Goal: Task Accomplishment & Management: Manage account settings

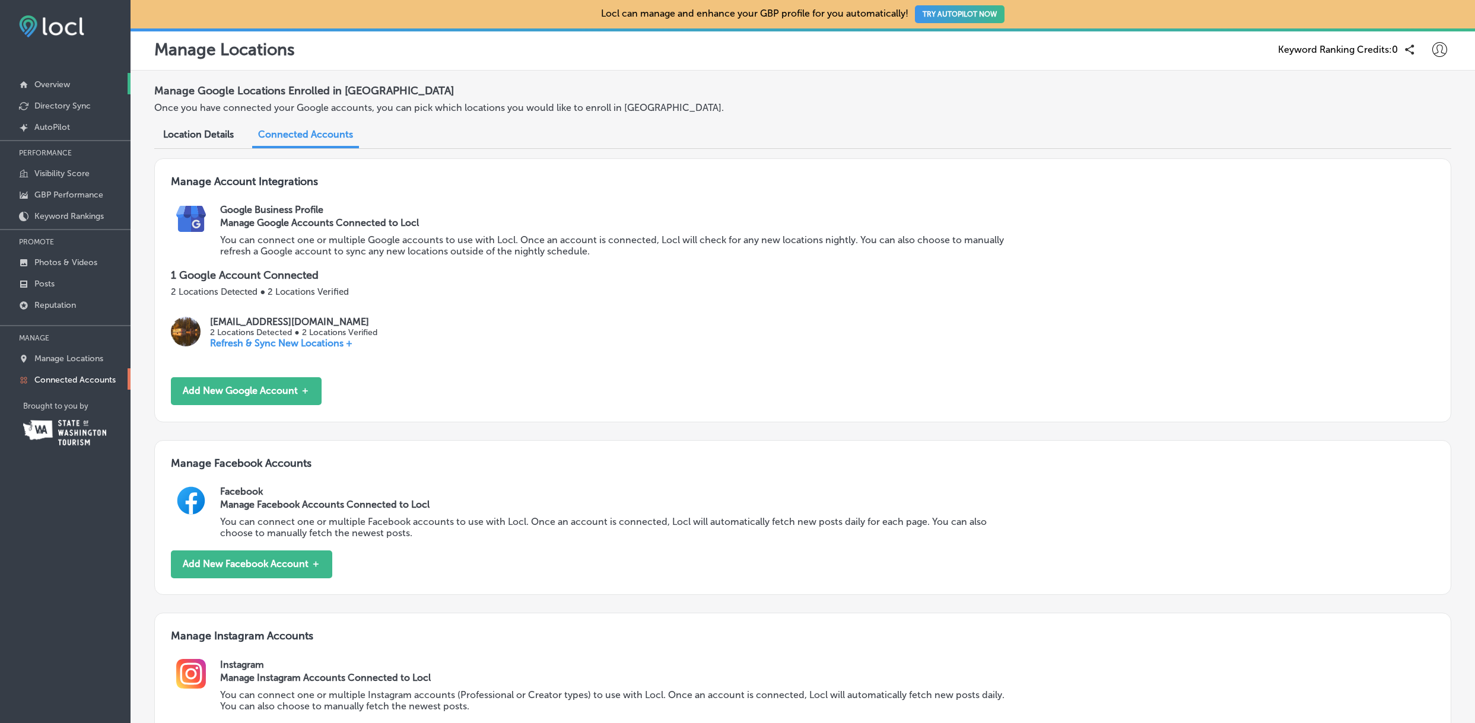
click at [62, 80] on p "Overview" at bounding box center [52, 85] width 36 height 10
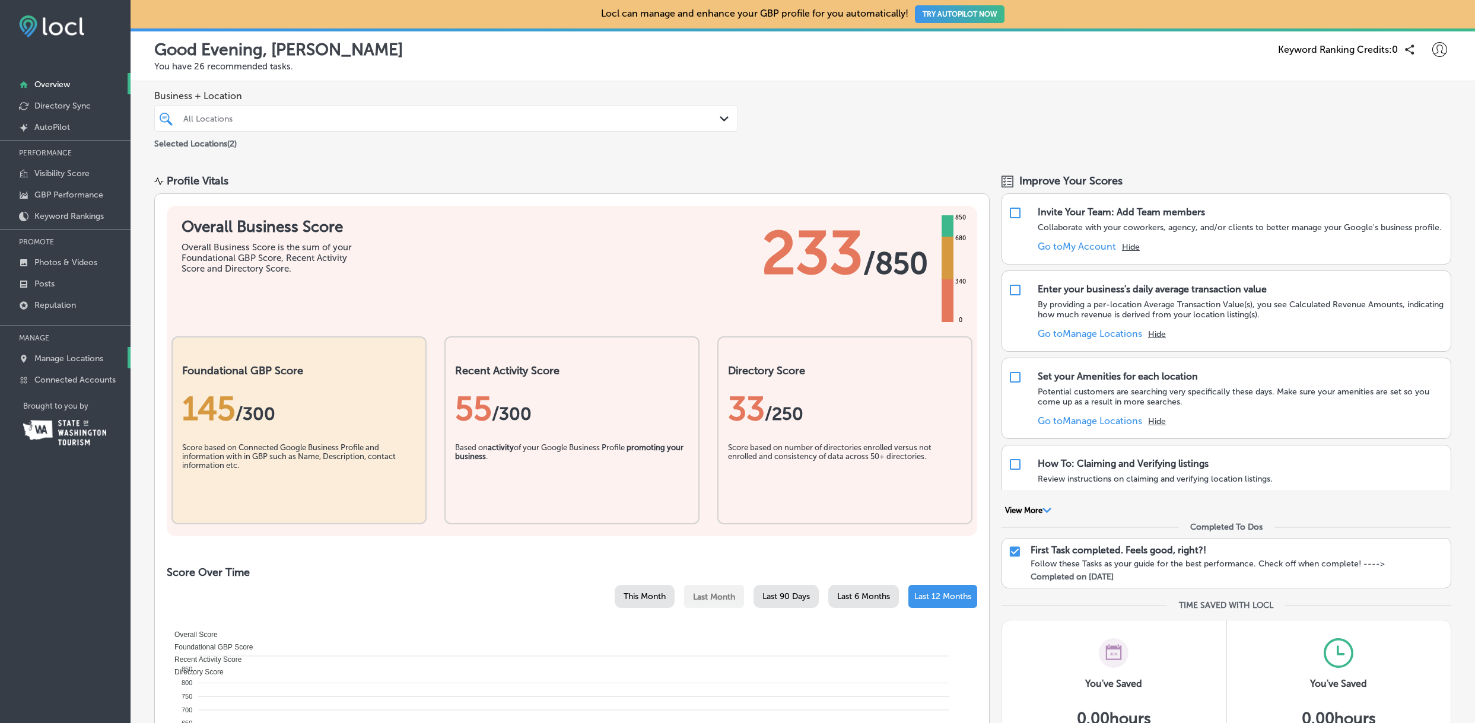
click at [93, 355] on p "Manage Locations" at bounding box center [68, 359] width 69 height 10
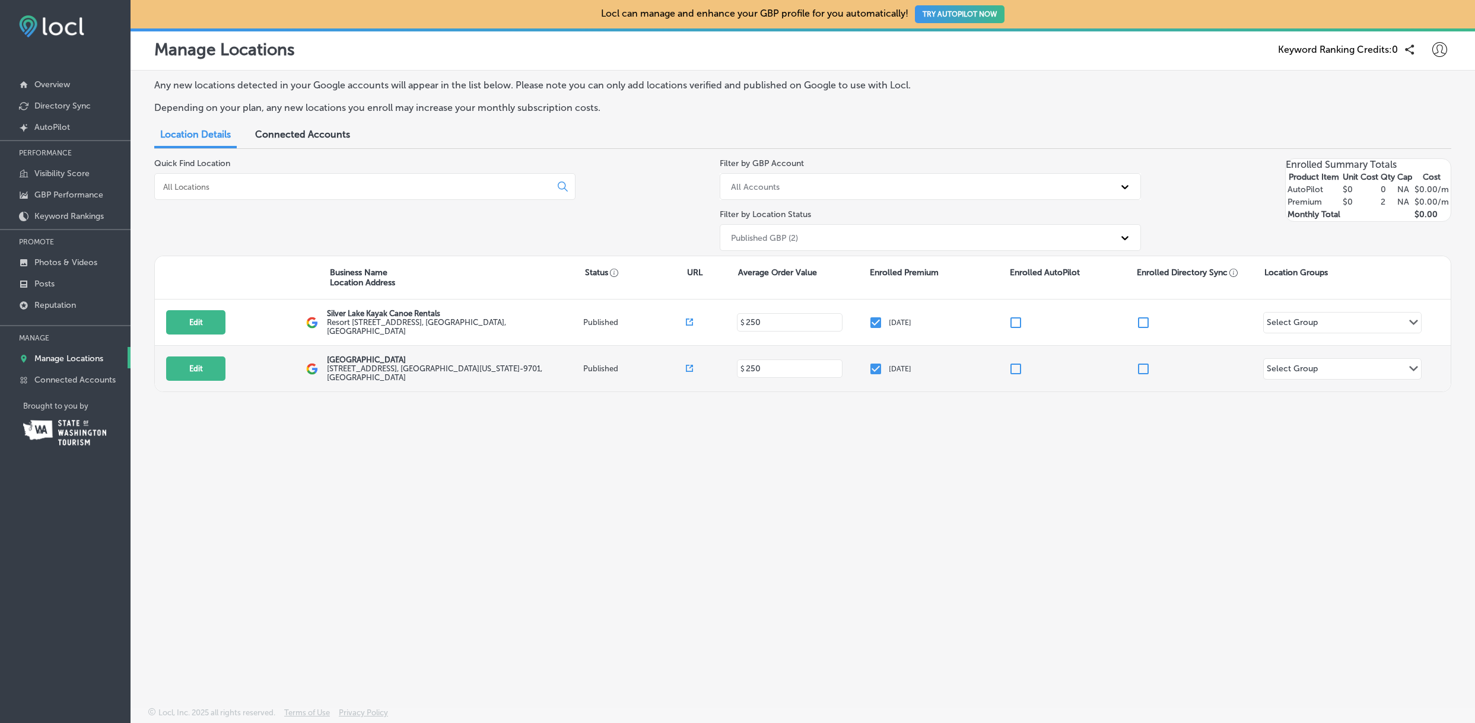
click at [417, 364] on p "[GEOGRAPHIC_DATA]" at bounding box center [453, 359] width 253 height 9
click at [202, 361] on button "Edit" at bounding box center [195, 369] width 59 height 24
select select "US"
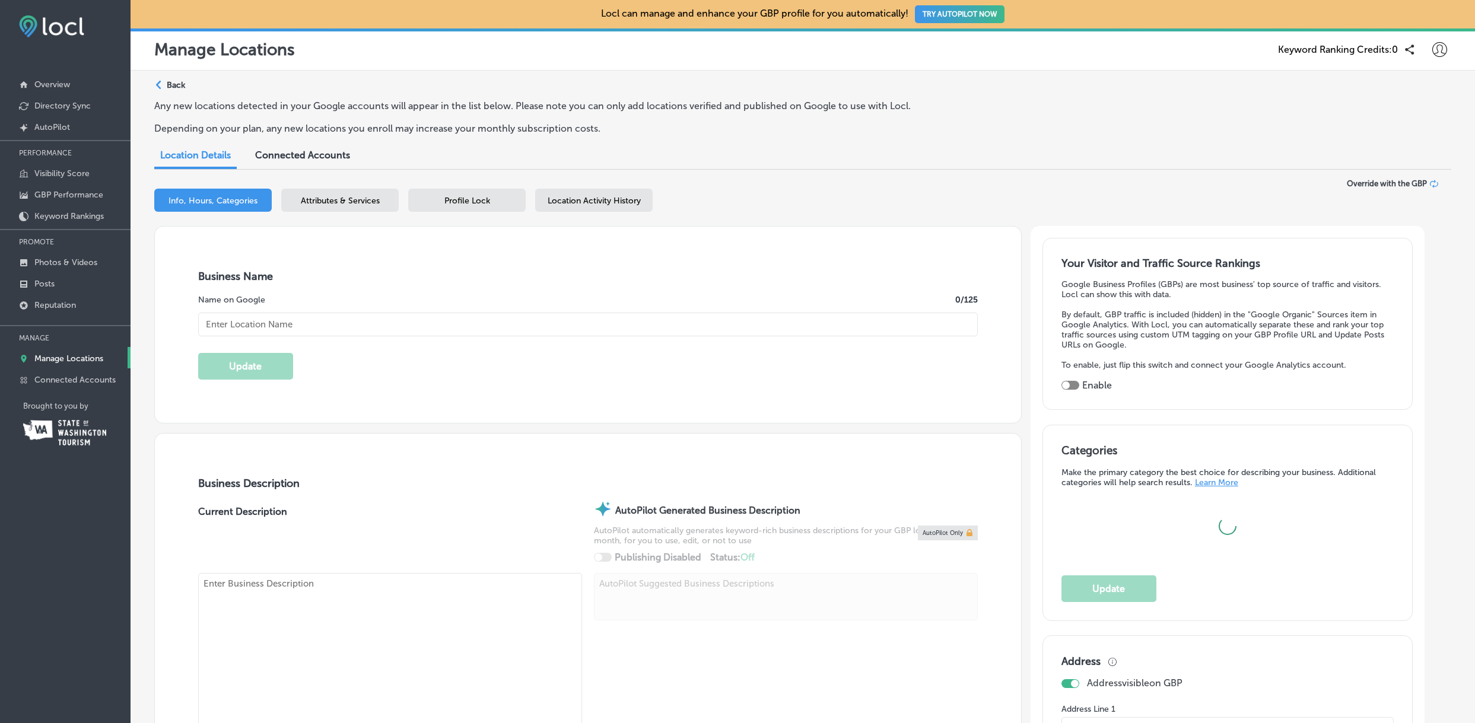
type input "[GEOGRAPHIC_DATA]"
type input "[STREET_ADDRESS]"
type input "[GEOGRAPHIC_DATA]"
type input "98645-9701"
type input "US"
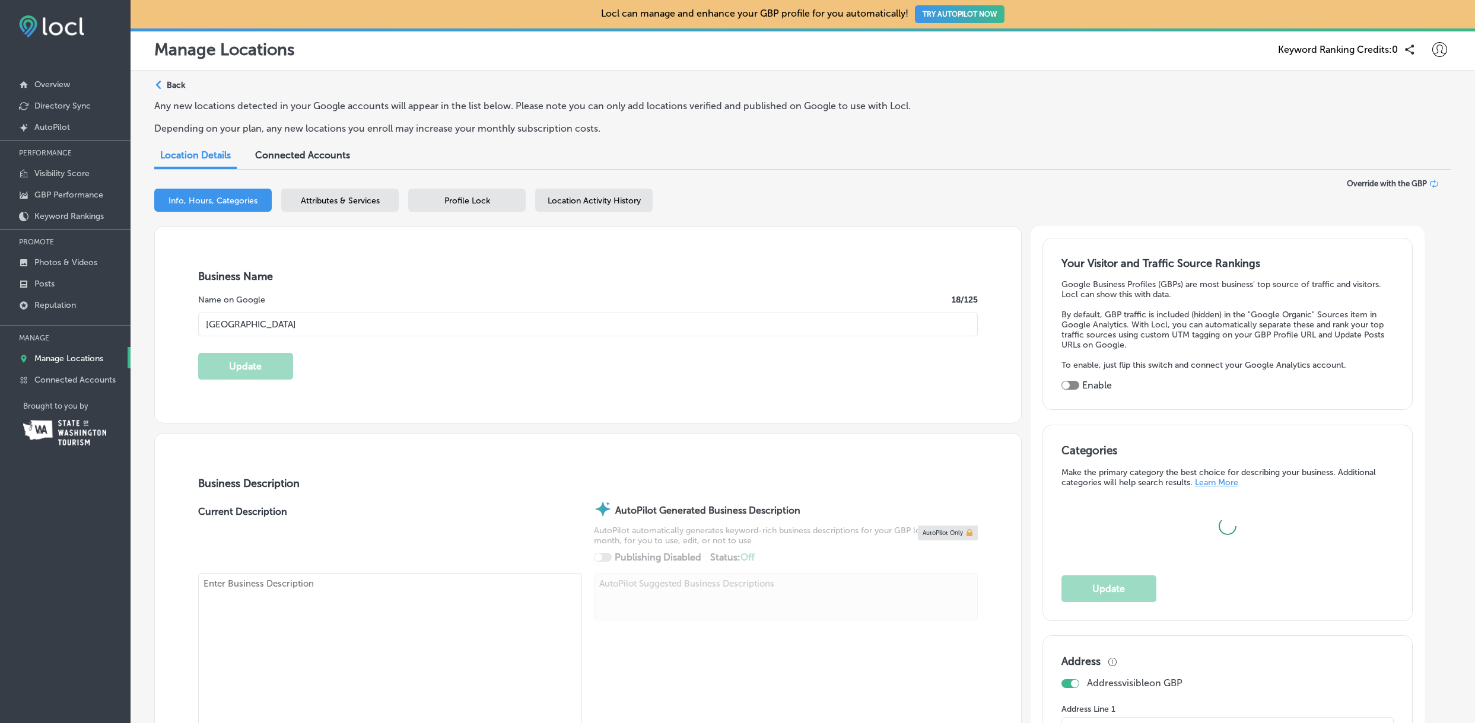
type input "[URL][DOMAIN_NAME]"
checkbox input "true"
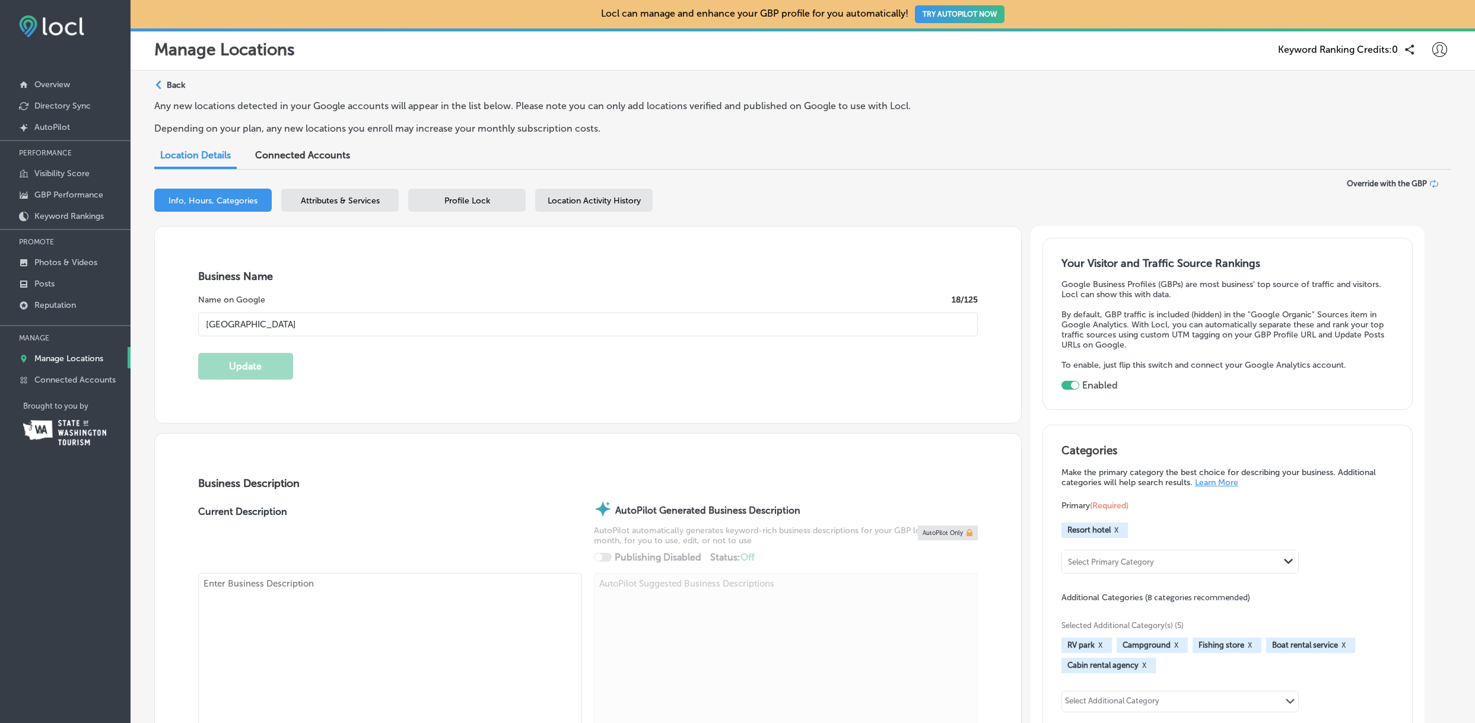
type input "[PHONE_NUMBER]"
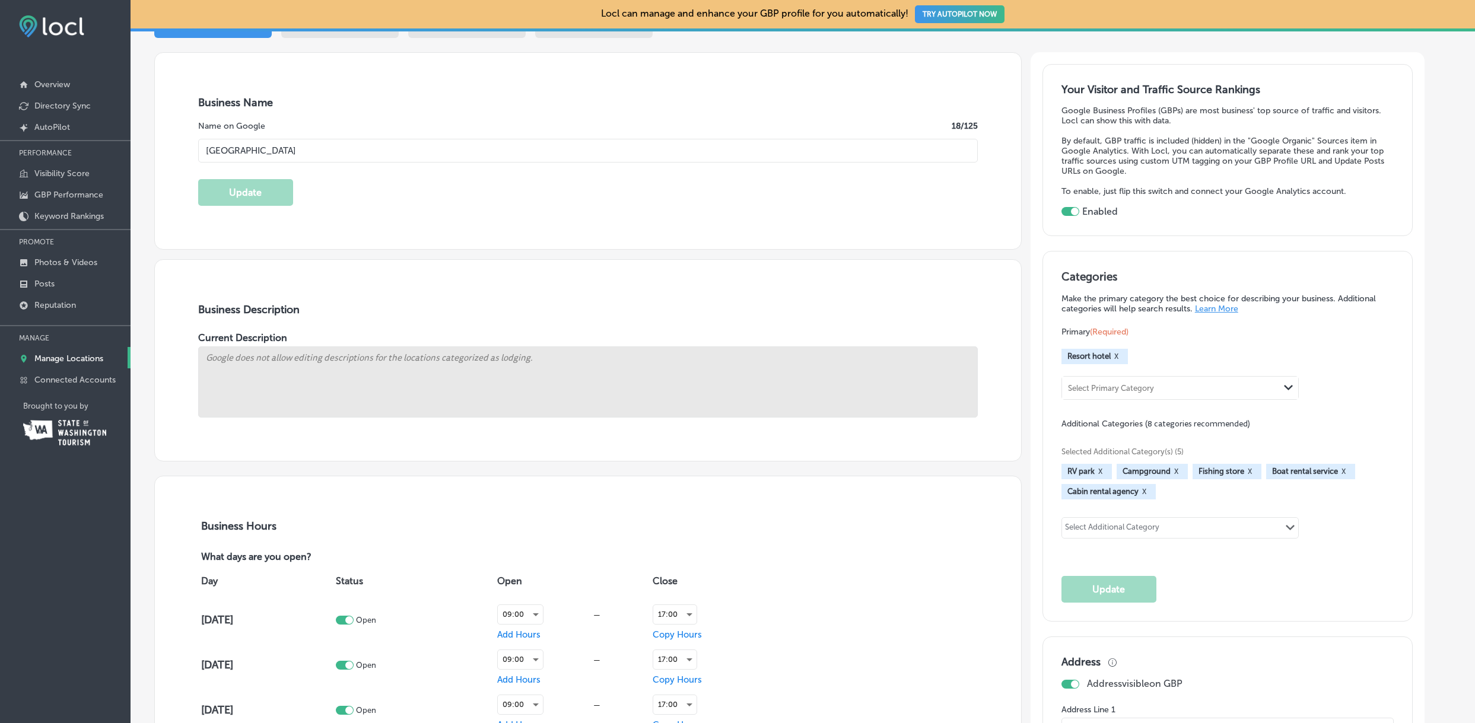
scroll to position [176, 0]
click at [1251, 385] on div "Select Primary Category" at bounding box center [1158, 386] width 193 height 16
type input "r"
click at [1323, 386] on div "Primary (Required) Resort hotel X Select Primary Category Path Created with Ske…" at bounding box center [1228, 361] width 333 height 74
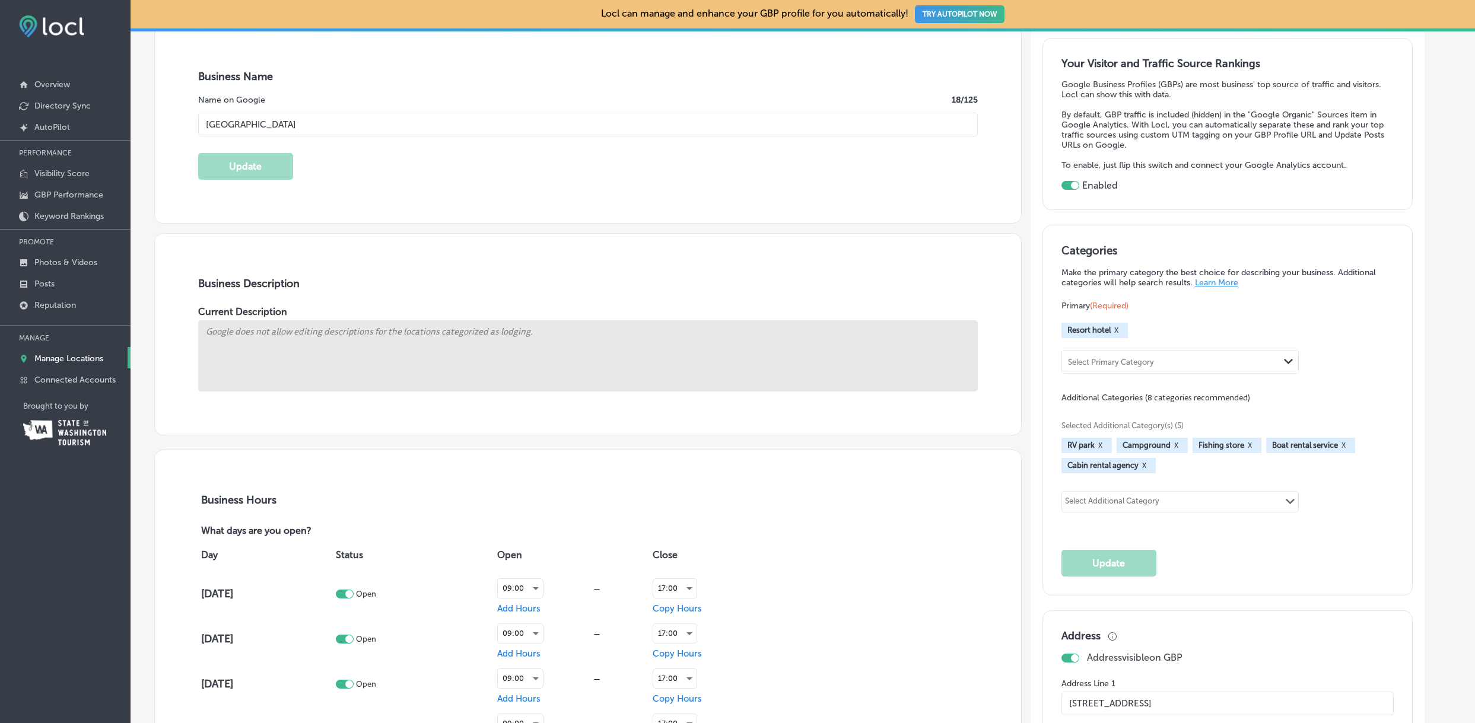
scroll to position [214, 0]
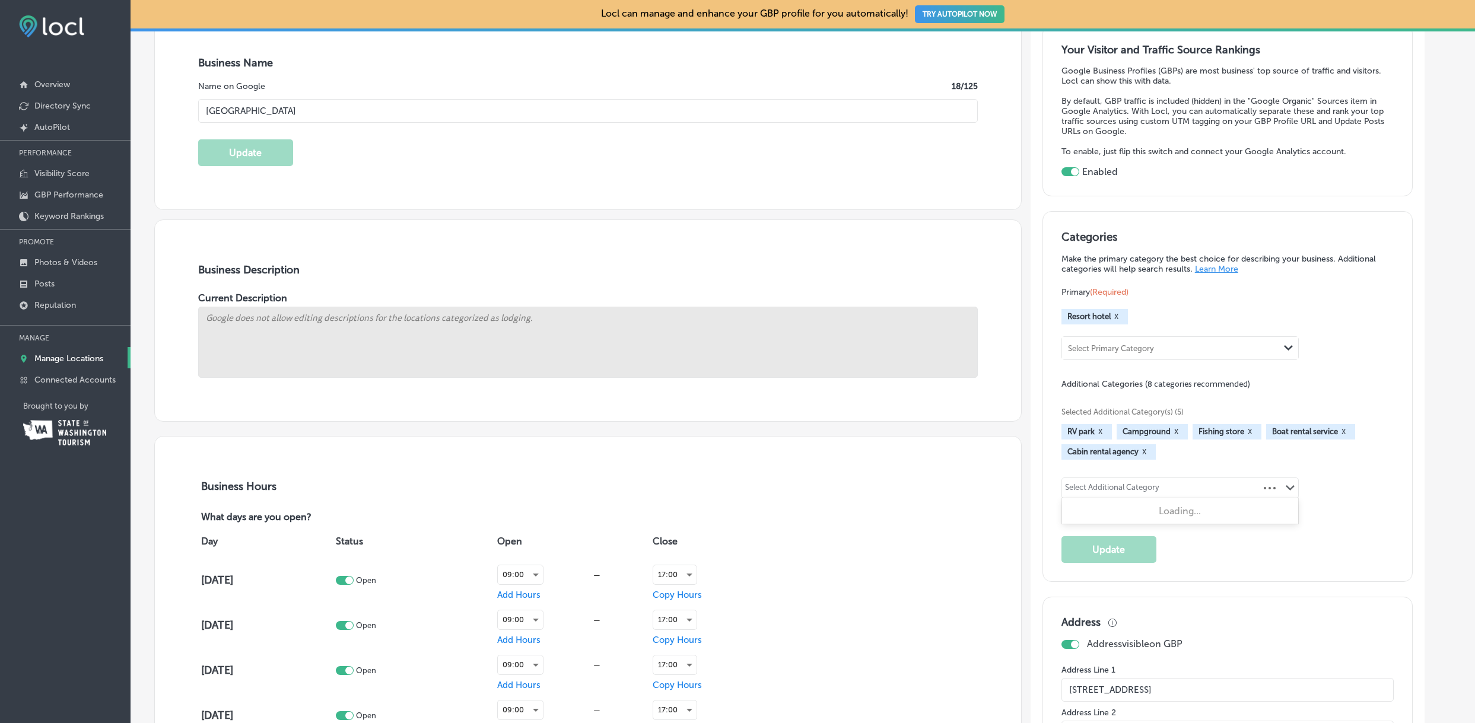
click at [1153, 487] on div "Select Additional Category" at bounding box center [1112, 490] width 94 height 14
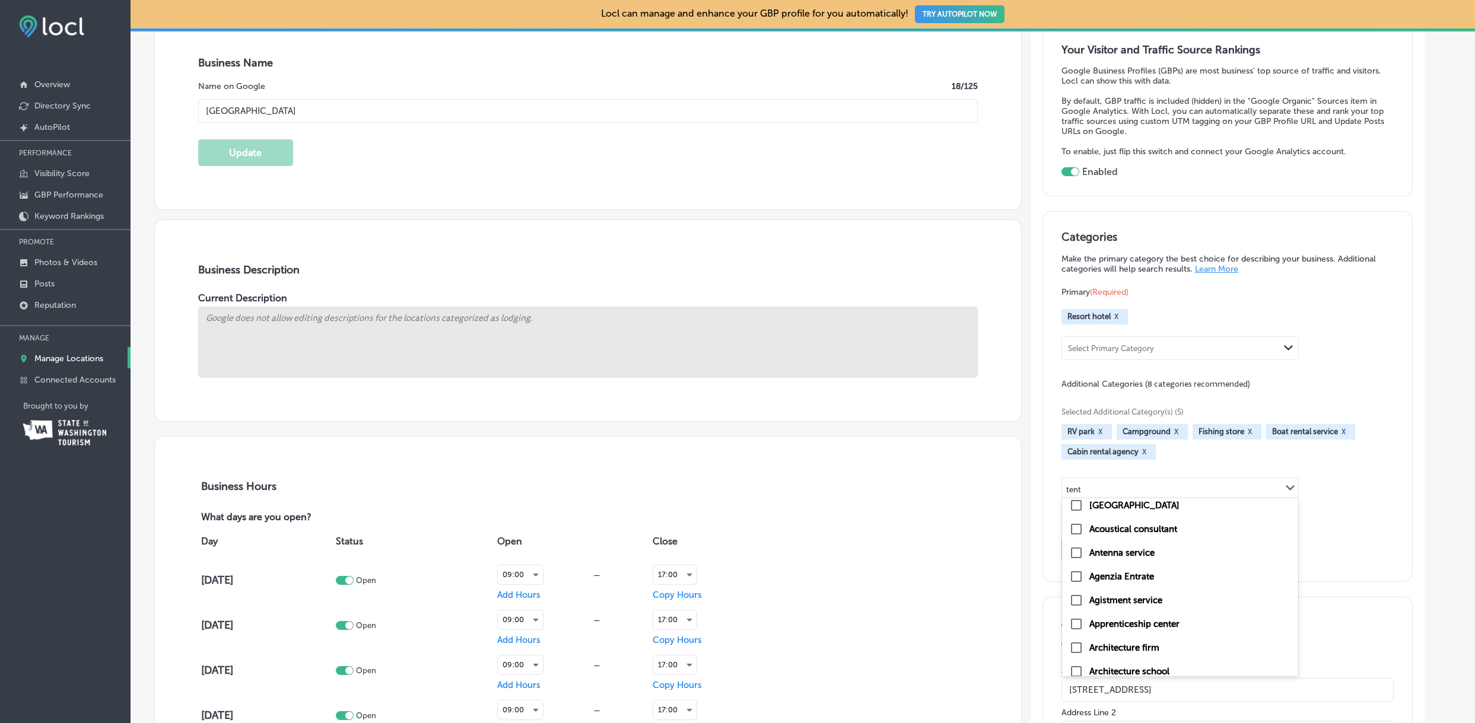
scroll to position [0, 0]
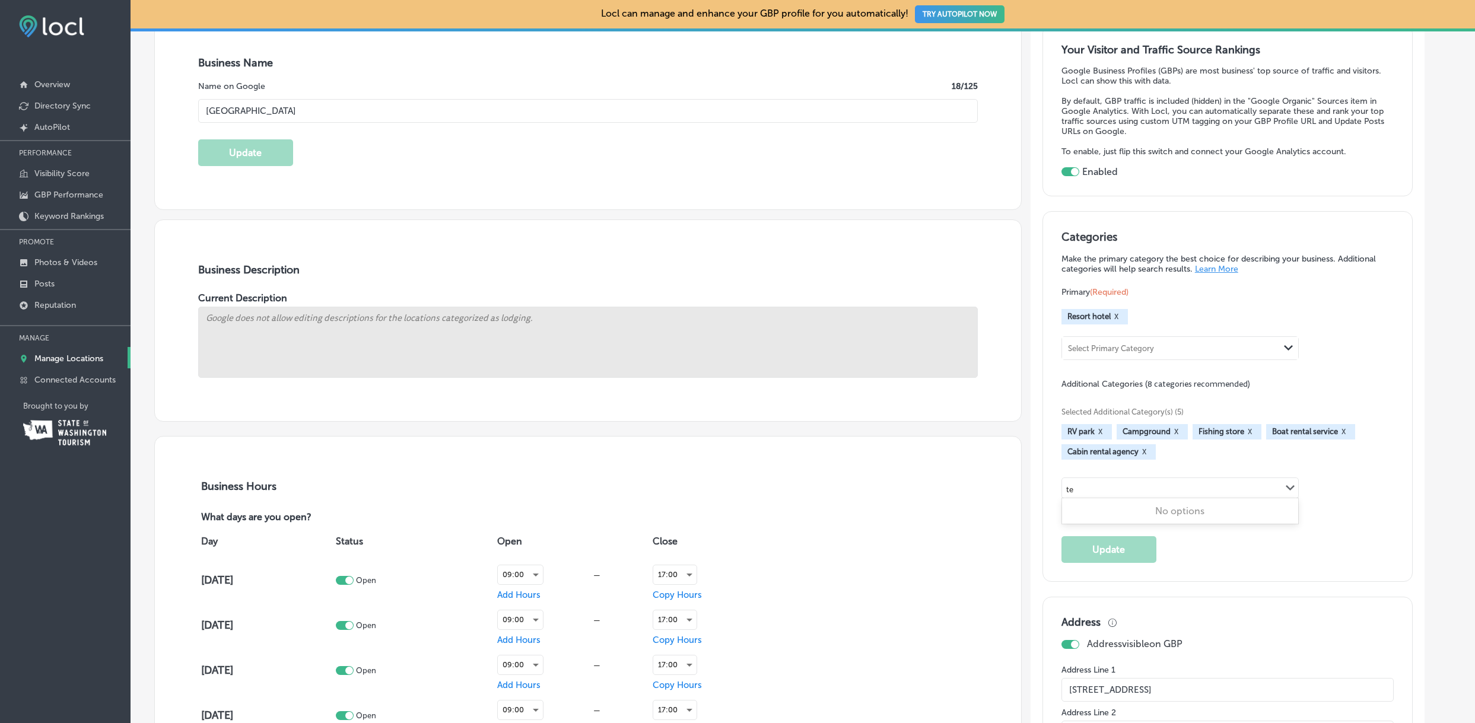
type input "t"
type input "r"
click at [1078, 561] on input "checkbox" at bounding box center [1076, 560] width 14 height 14
type input "kayak"
click at [1159, 487] on div "Select Additional Category" at bounding box center [1112, 490] width 94 height 14
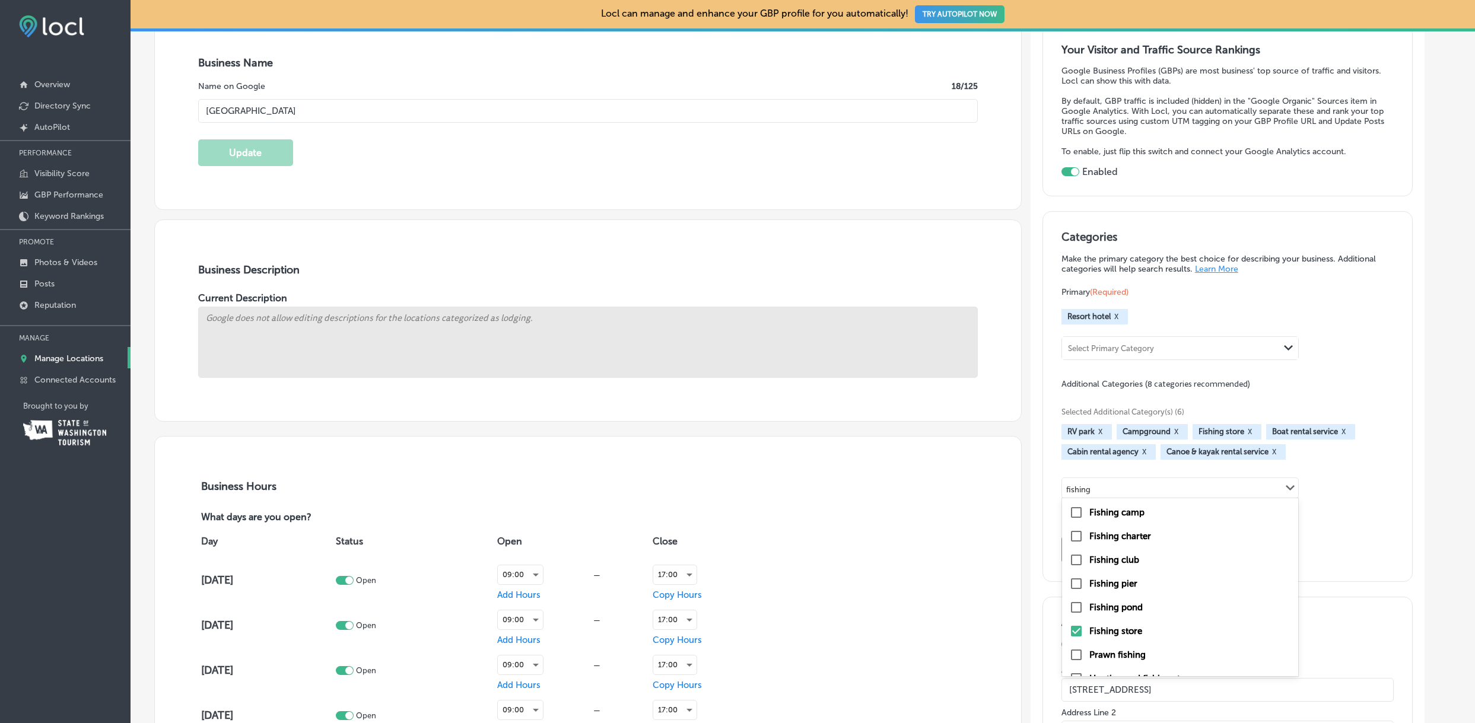
click at [1132, 511] on label "Fishing camp" at bounding box center [1116, 512] width 55 height 11
type input "fishing"
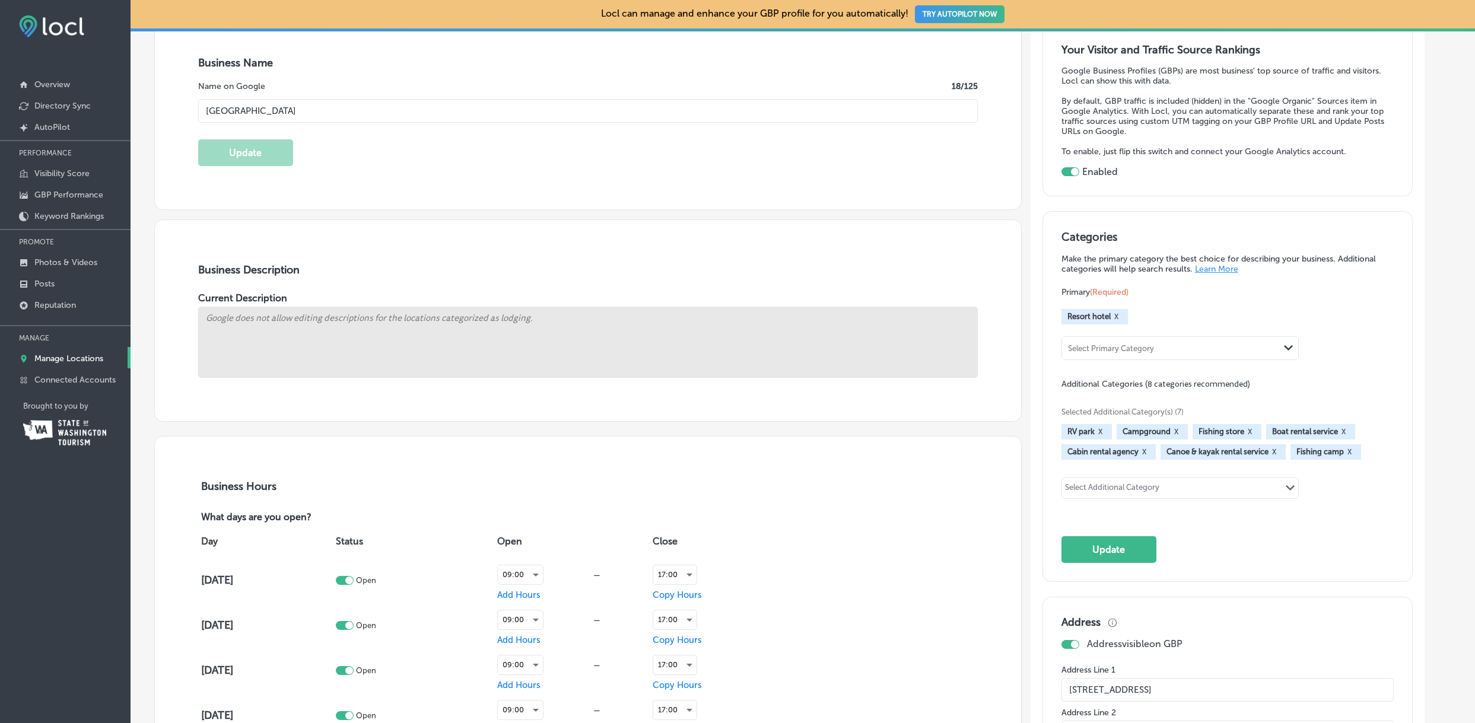
click at [1163, 485] on div "Select Additional Category" at bounding box center [1112, 488] width 101 height 17
click at [1139, 606] on label "Mountain cabin" at bounding box center [1121, 607] width 64 height 11
type input "cabin"
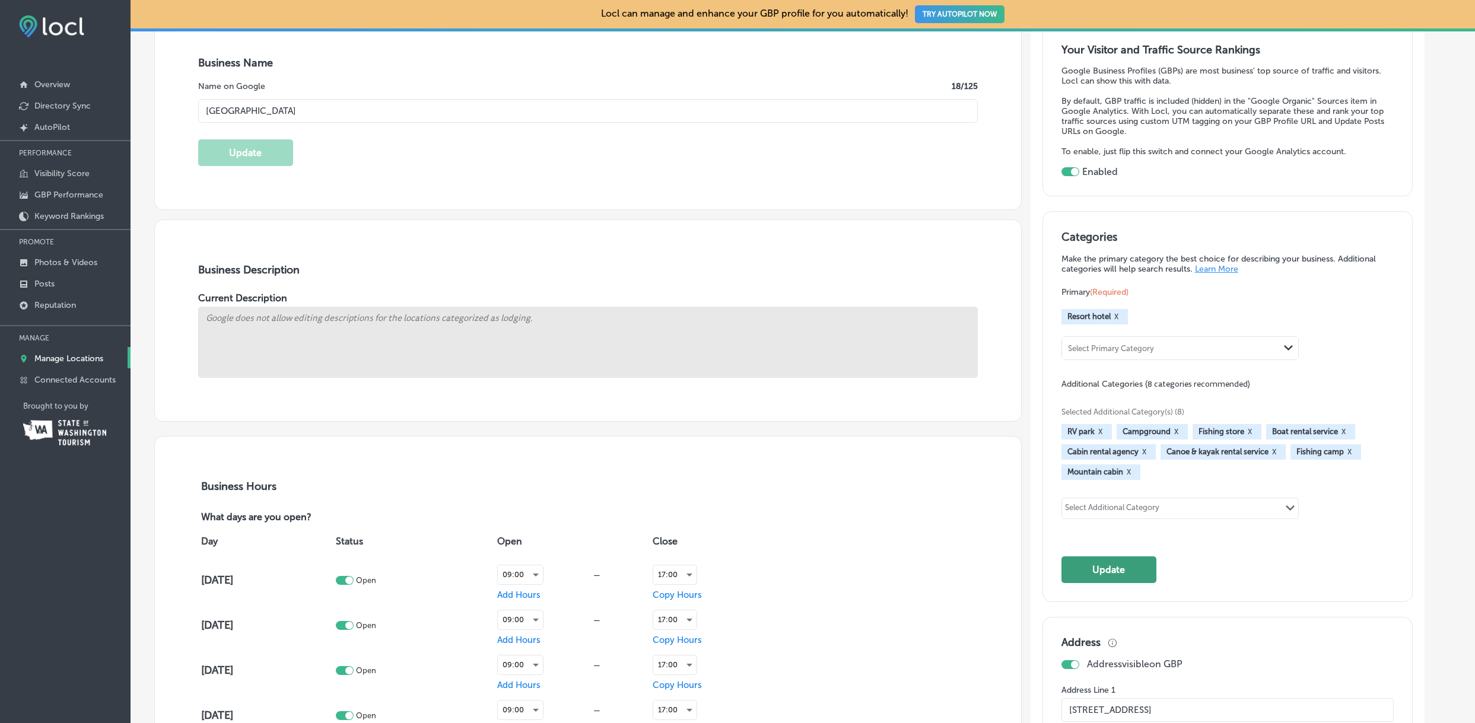
click at [1115, 568] on button "Update" at bounding box center [1109, 570] width 95 height 27
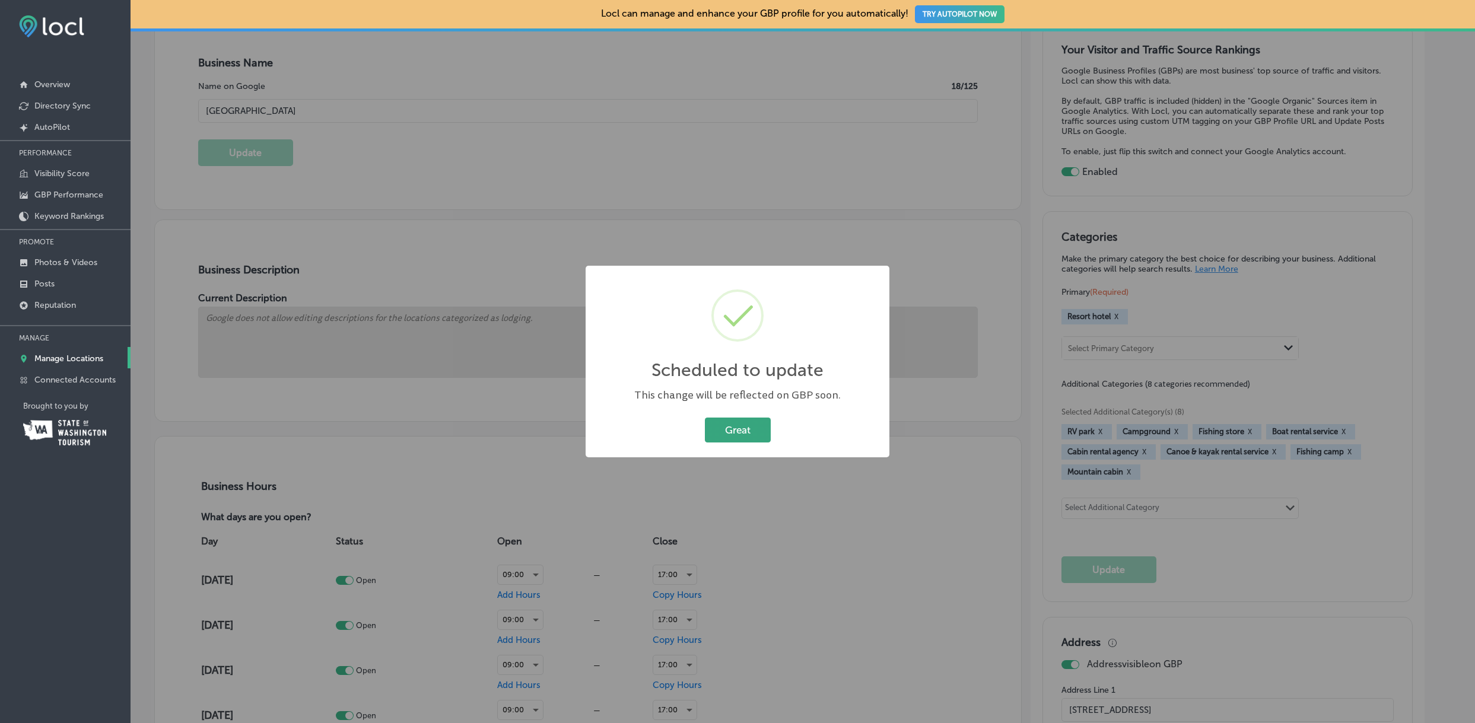
click at [734, 430] on button "Great" at bounding box center [738, 430] width 66 height 24
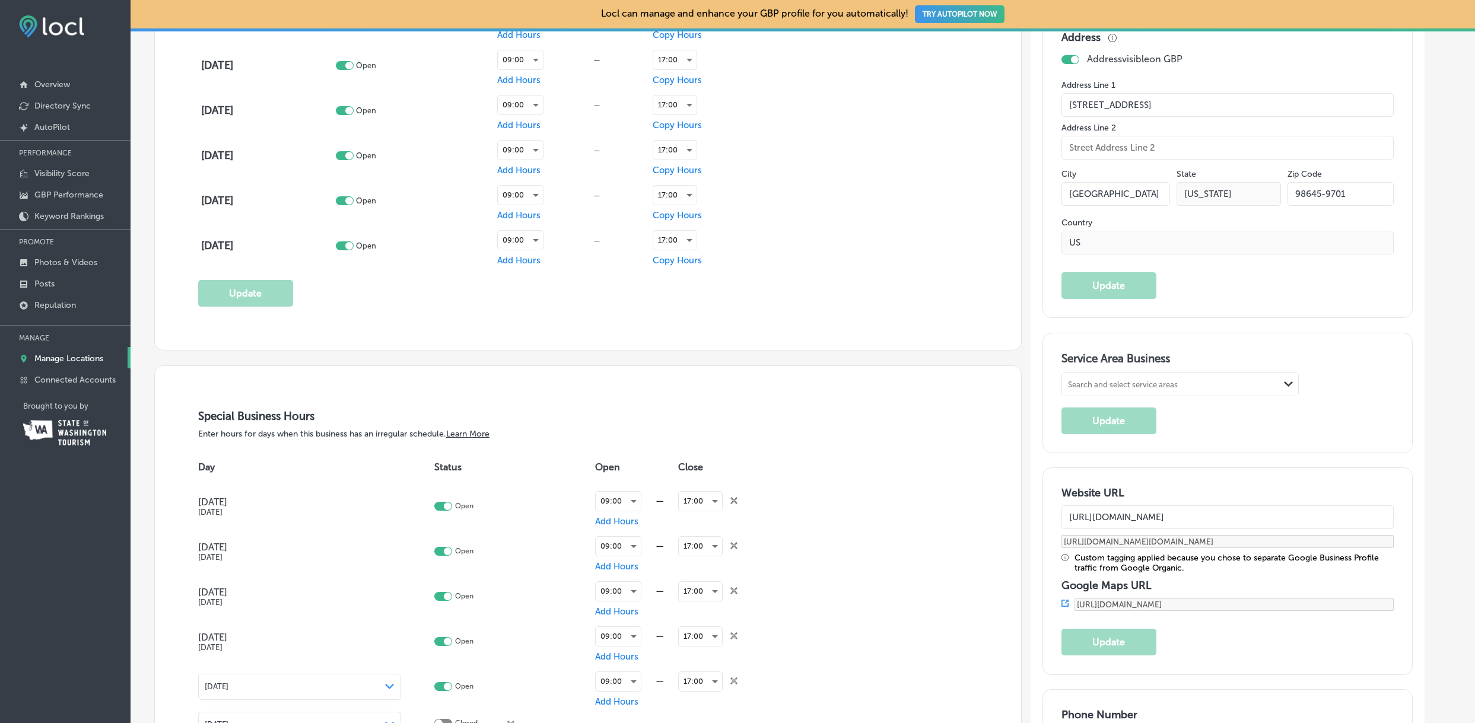
scroll to position [828, 0]
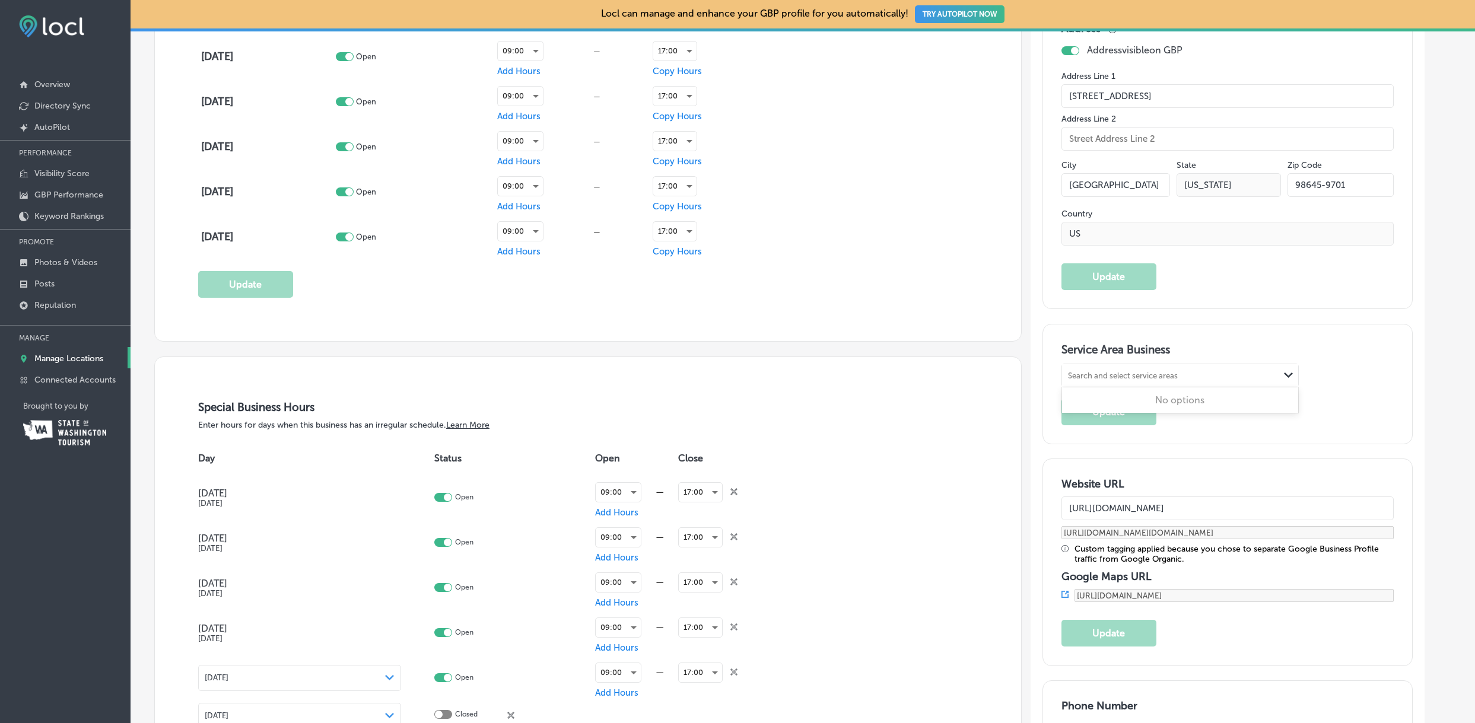
click at [1274, 378] on div "Search and select service areas" at bounding box center [1170, 375] width 217 height 16
click at [1324, 368] on div "0 results available. Use Up and Down to choose options, press Enter to select t…" at bounding box center [1228, 376] width 333 height 24
click at [1289, 375] on polygon at bounding box center [1288, 375] width 9 height 5
click at [1320, 376] on div "Search and select service areas Path Created with Sketch." at bounding box center [1228, 376] width 333 height 24
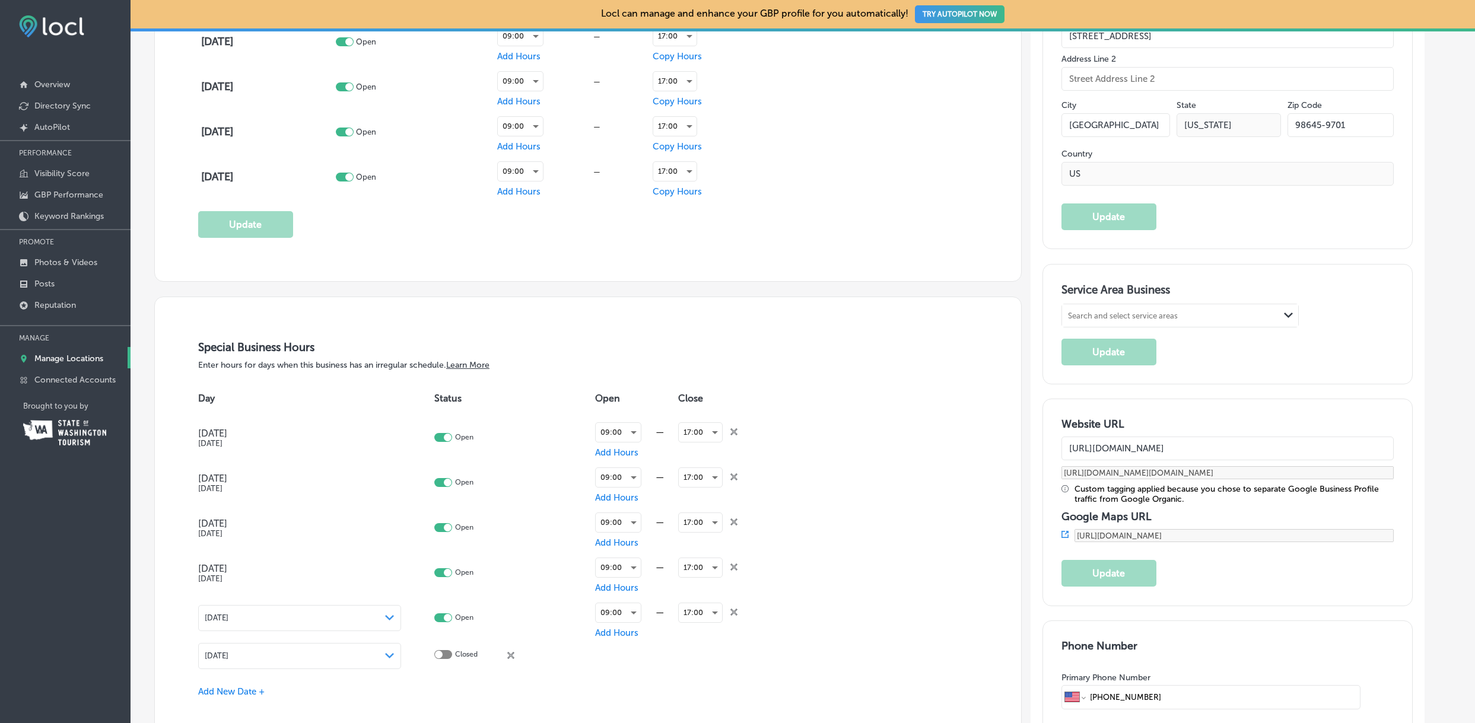
scroll to position [935, 0]
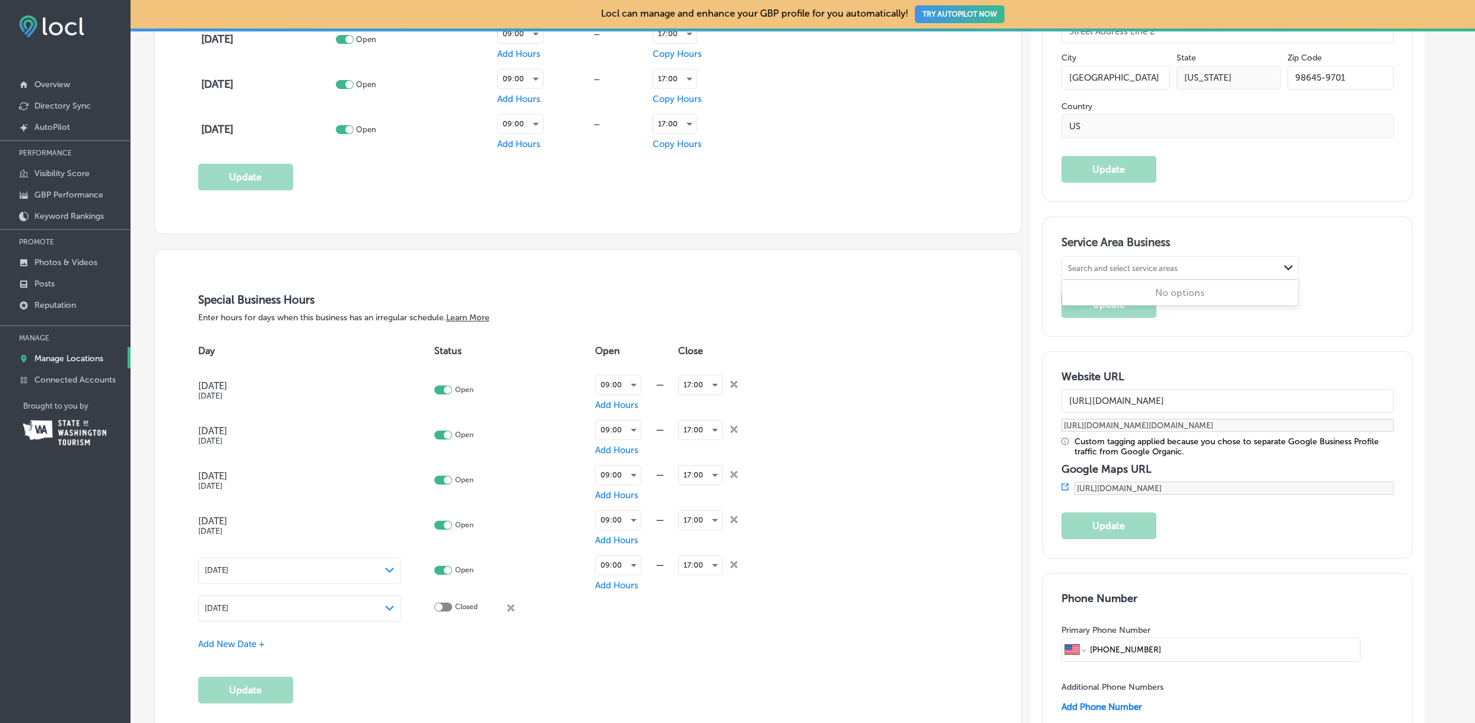
click at [1289, 266] on polygon at bounding box center [1288, 267] width 9 height 5
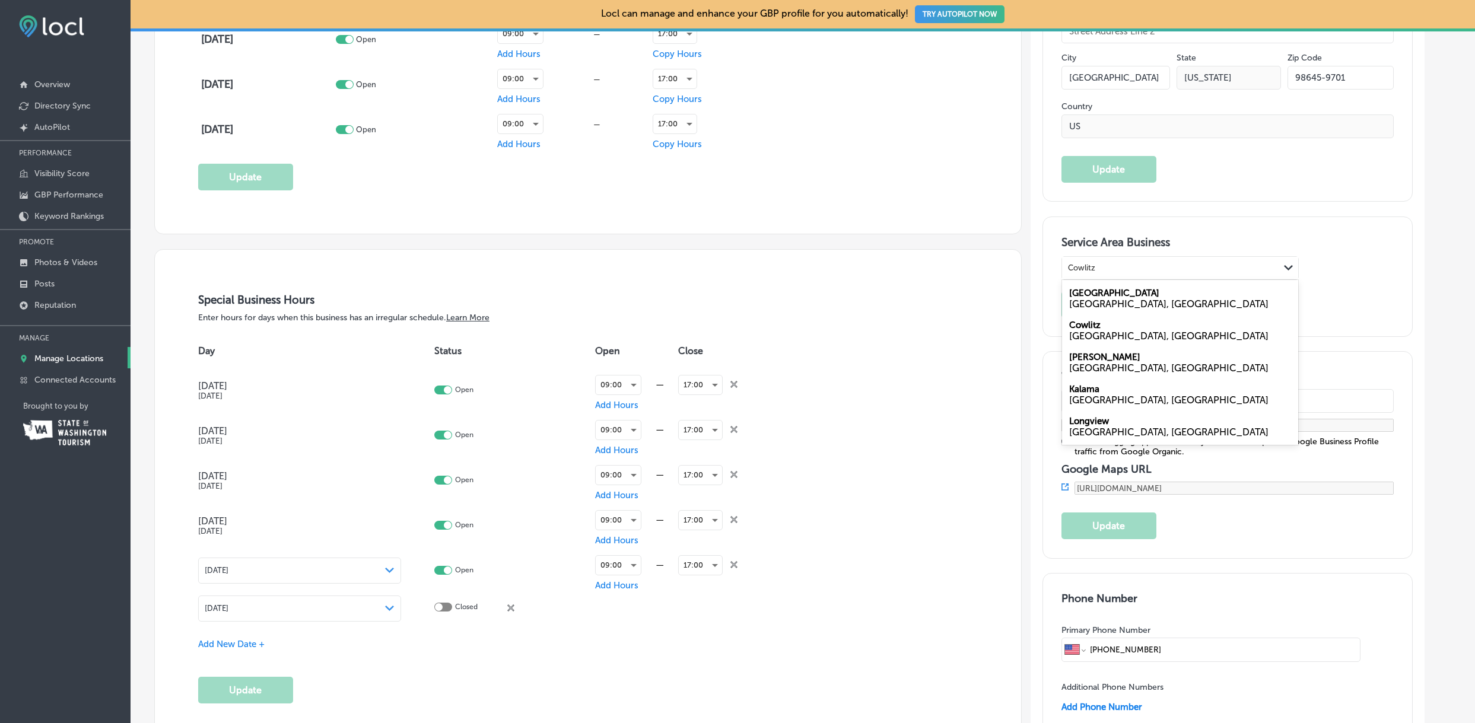
click at [1100, 295] on label "[GEOGRAPHIC_DATA]" at bounding box center [1114, 293] width 90 height 11
type input "Cowlitz"
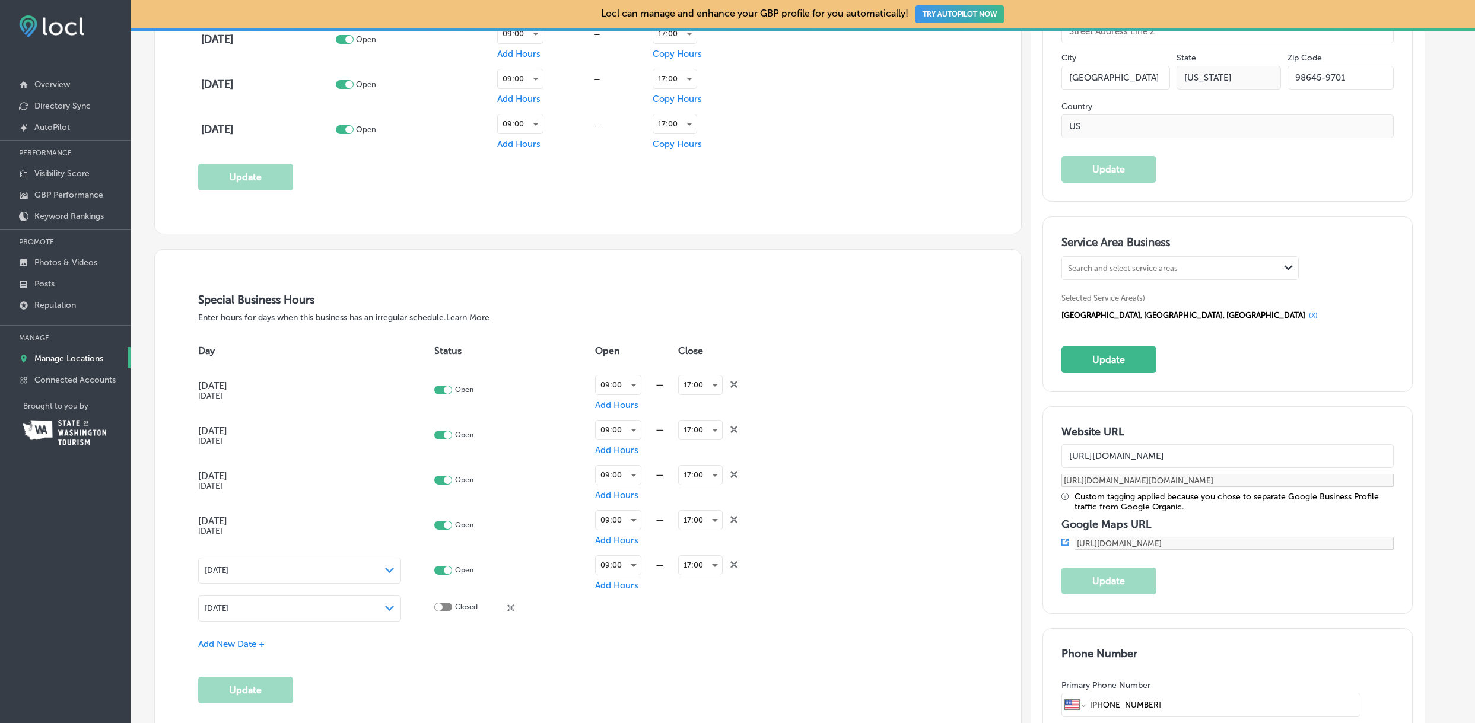
click at [1288, 268] on polygon at bounding box center [1288, 267] width 9 height 5
click at [1332, 272] on div "Search and select service areas Path Created with Sketch. Selected Service Area…" at bounding box center [1228, 289] width 333 height 67
click at [1091, 358] on button "Update" at bounding box center [1109, 360] width 95 height 27
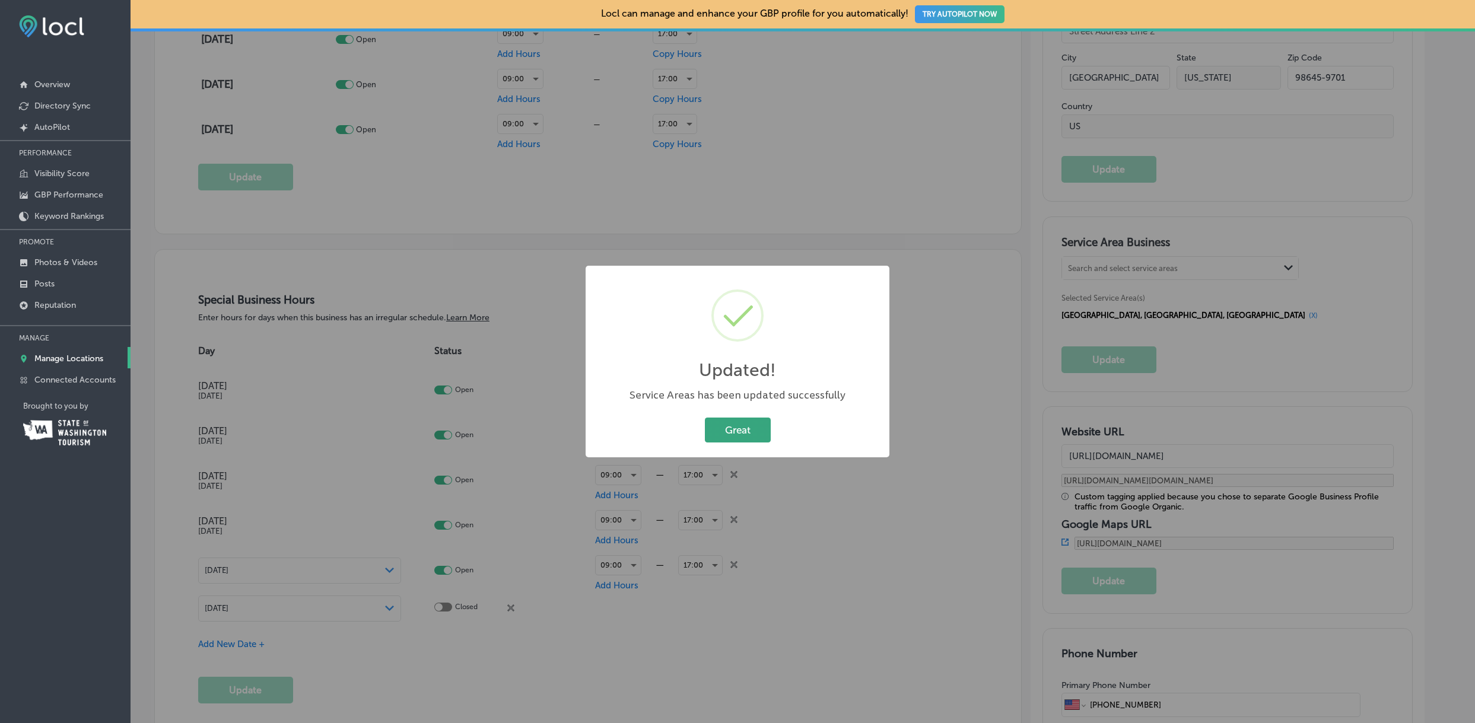
click at [757, 429] on button "Great" at bounding box center [738, 430] width 66 height 24
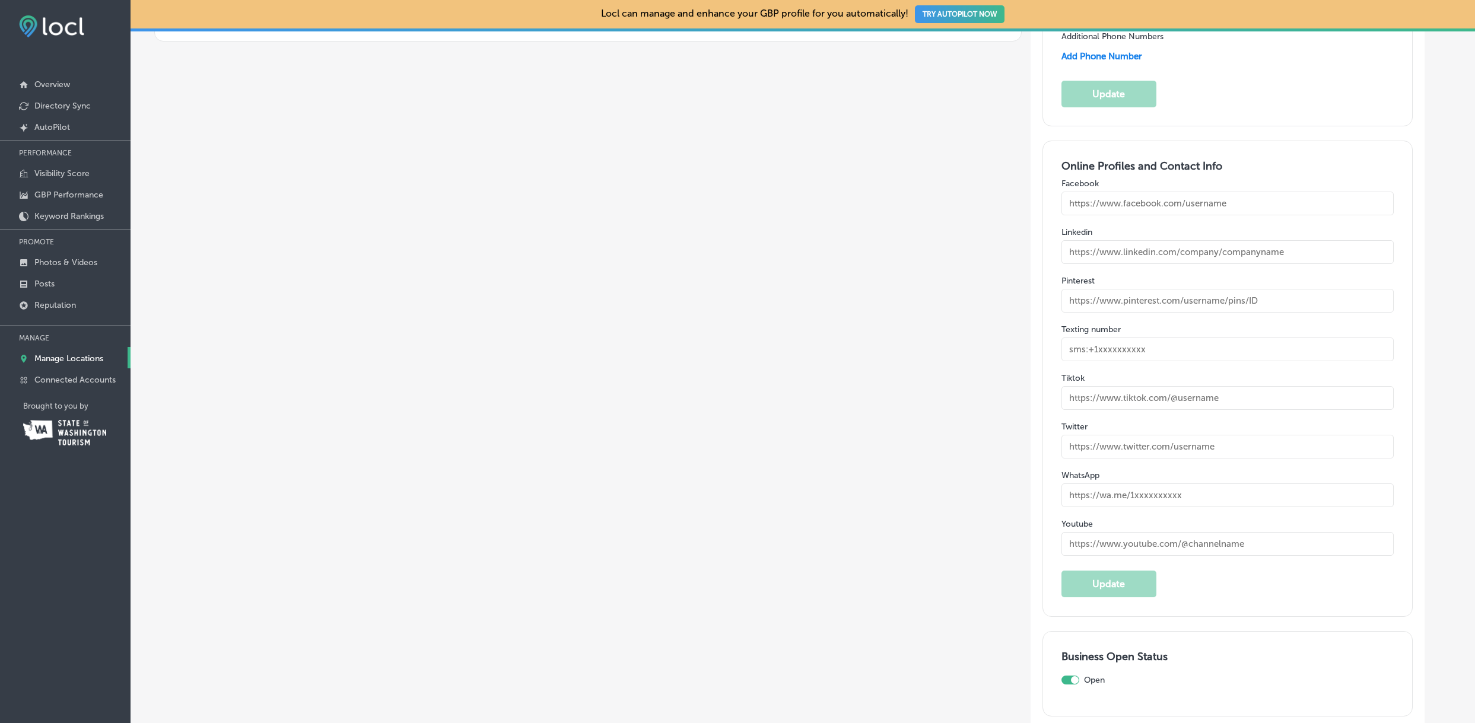
scroll to position [1787, 0]
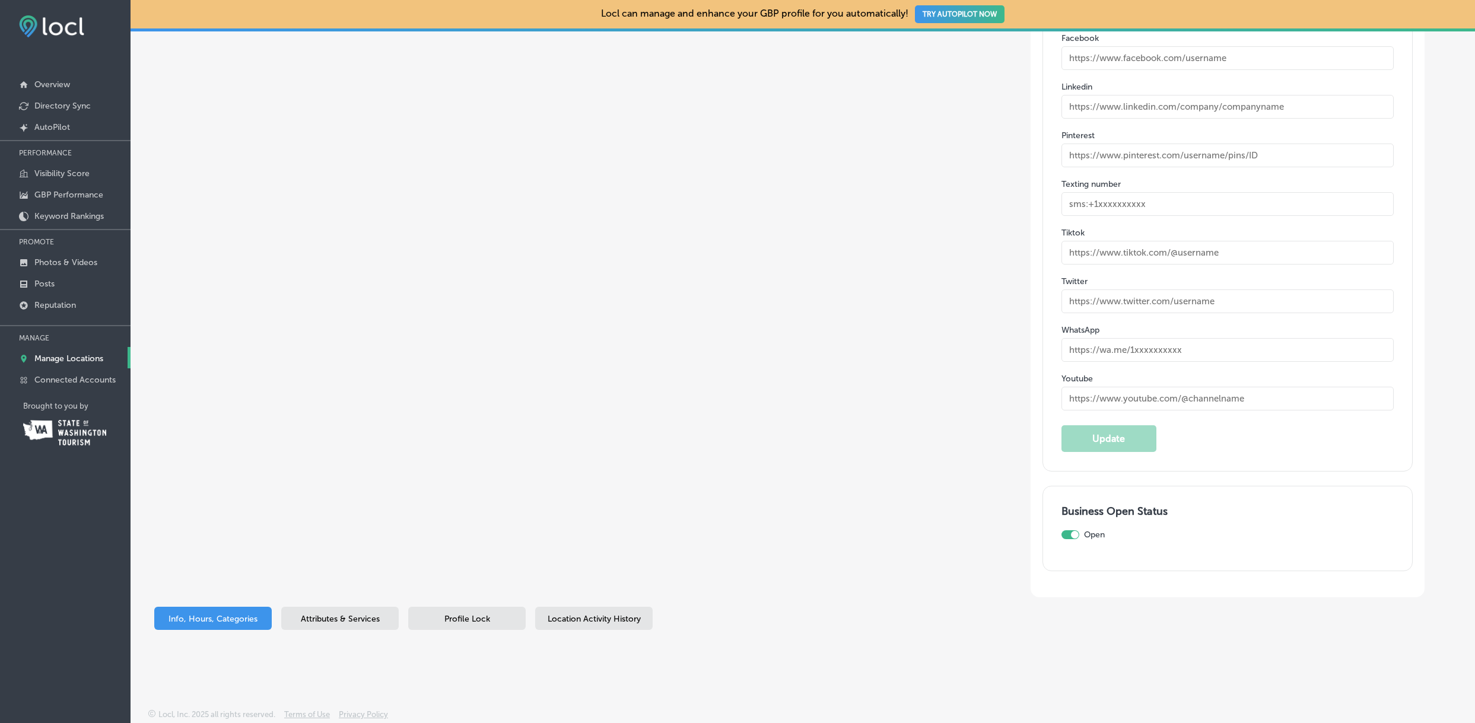
click at [358, 614] on span "Attributes & Services" at bounding box center [340, 619] width 79 height 10
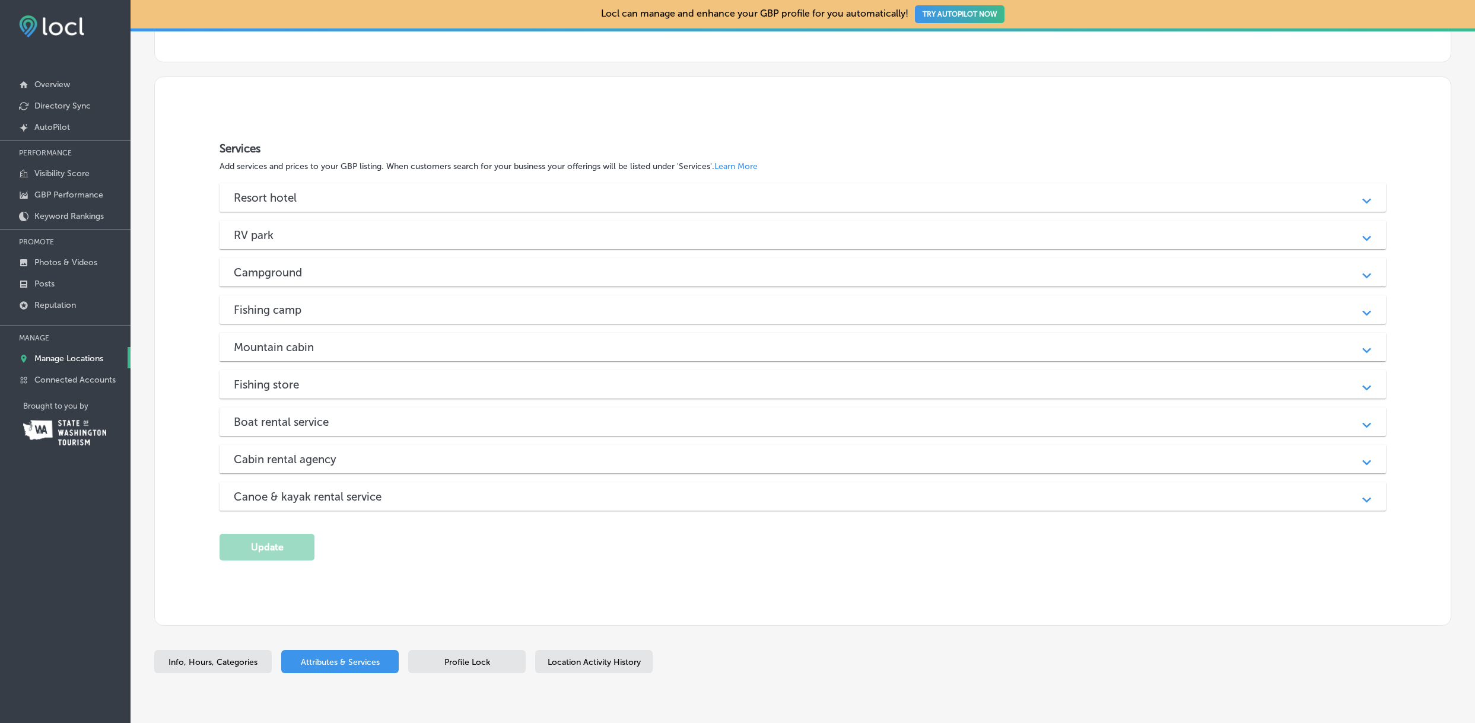
scroll to position [565, 0]
click at [316, 200] on div "Resort hotel" at bounding box center [803, 200] width 1138 height 14
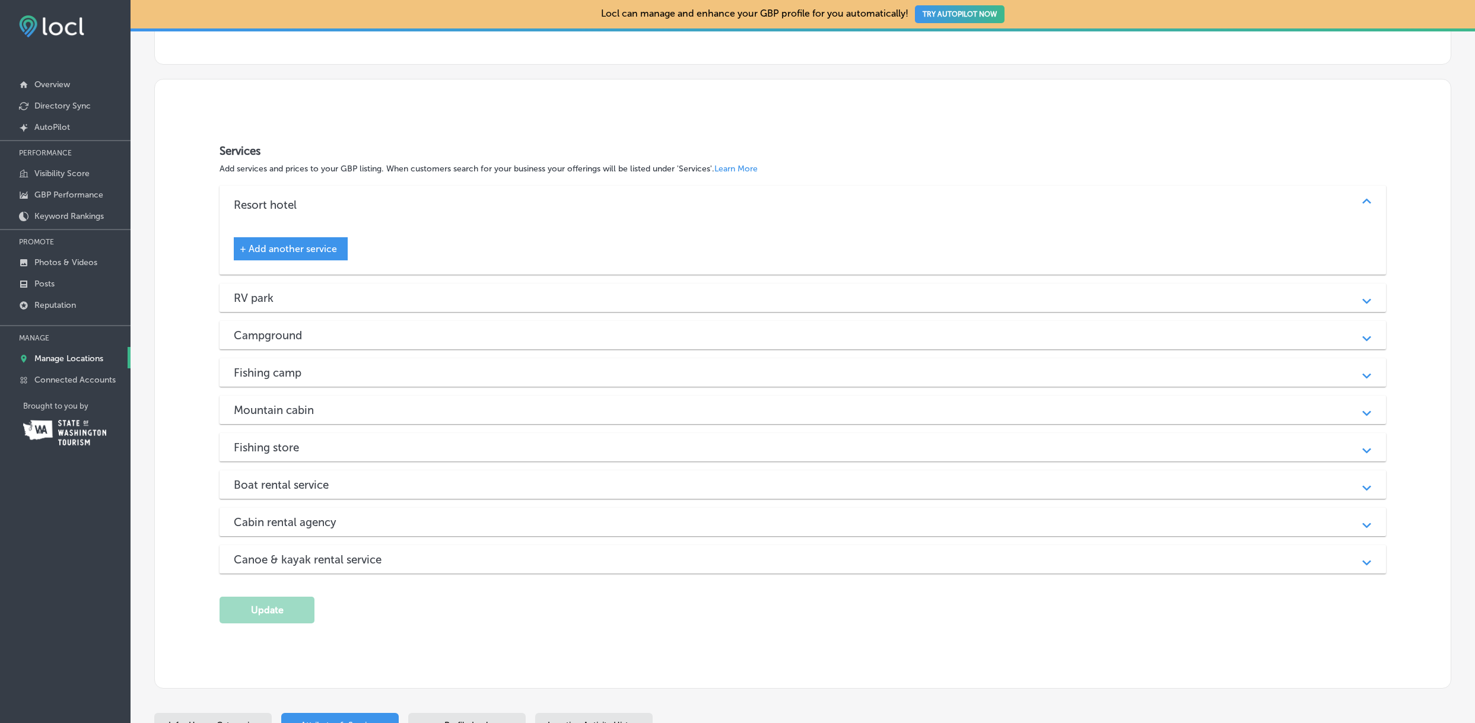
click at [330, 293] on div "RV park" at bounding box center [803, 298] width 1138 height 14
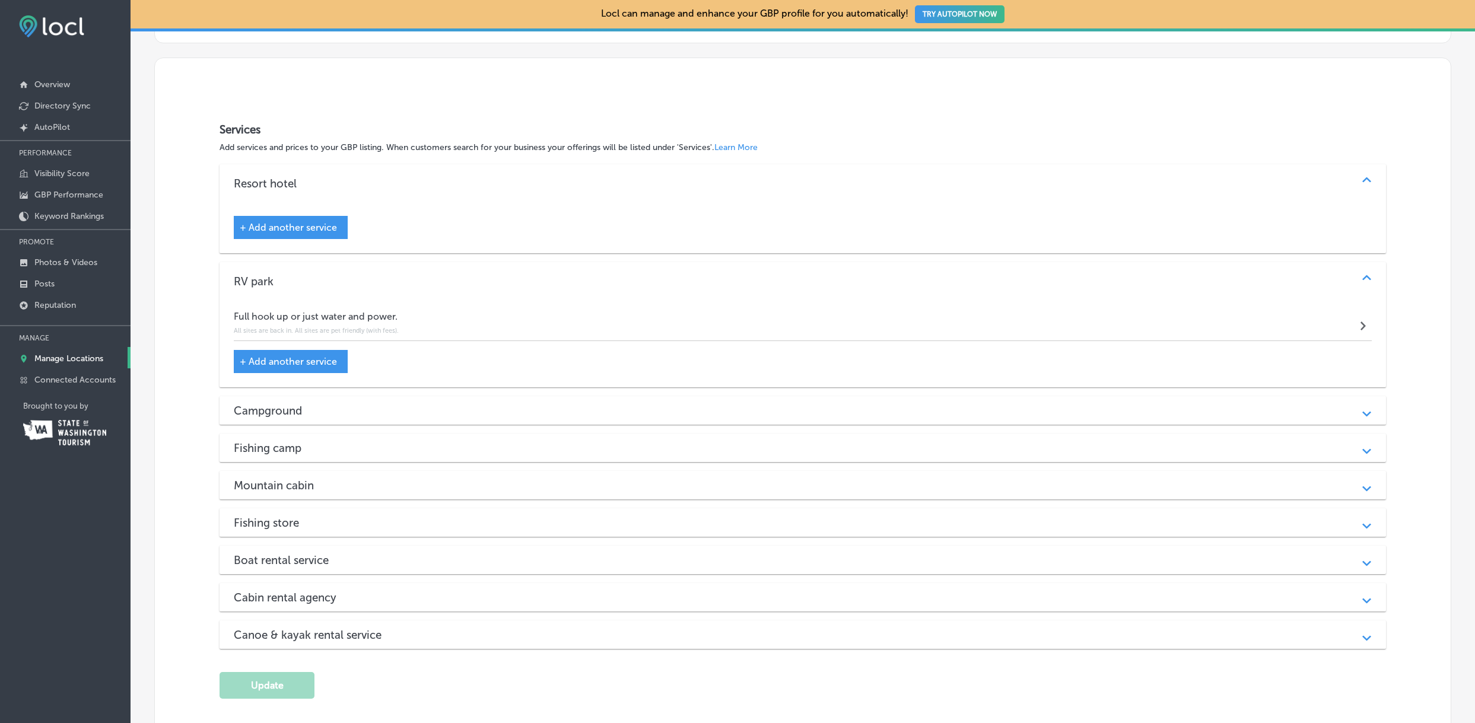
scroll to position [587, 0]
click at [377, 316] on h4 "Full hook up or just water and power." at bounding box center [316, 315] width 165 height 11
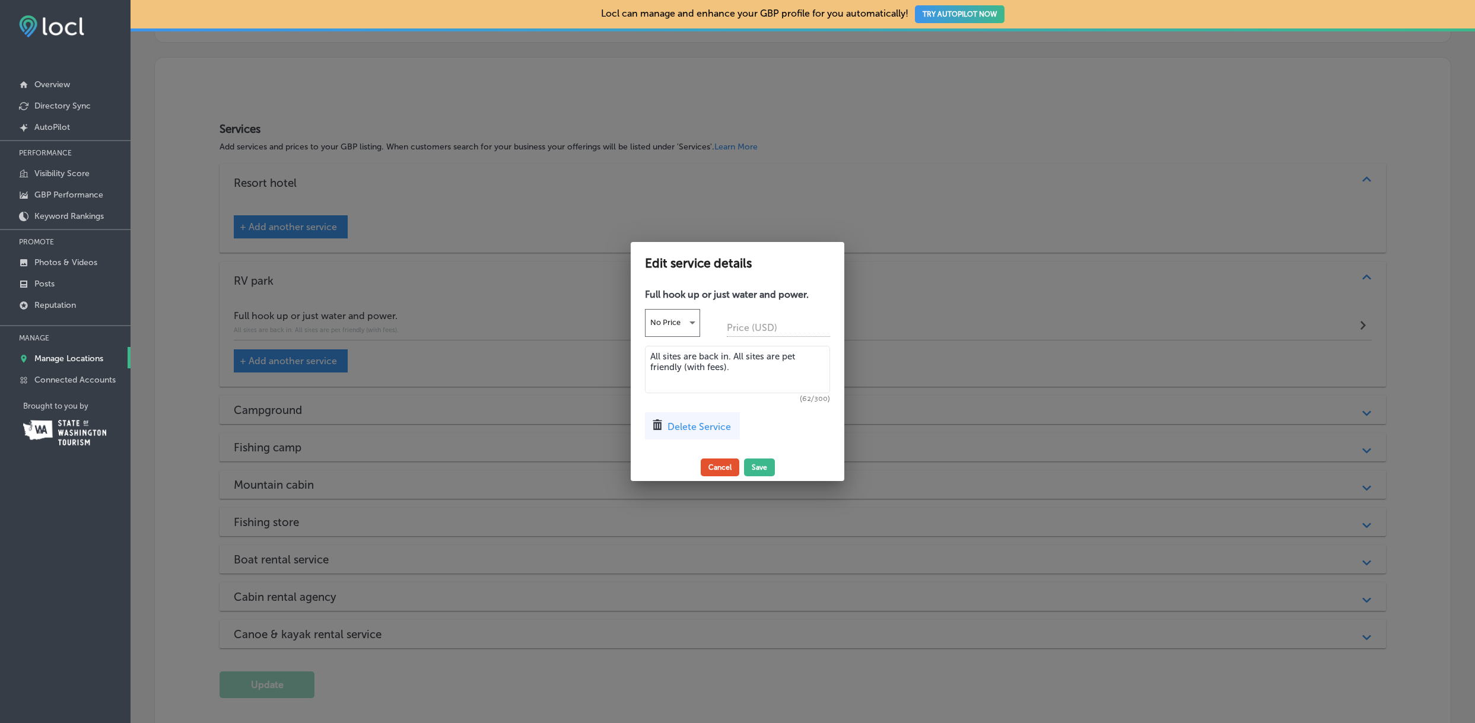
click at [724, 466] on button "Cancel" at bounding box center [720, 468] width 39 height 18
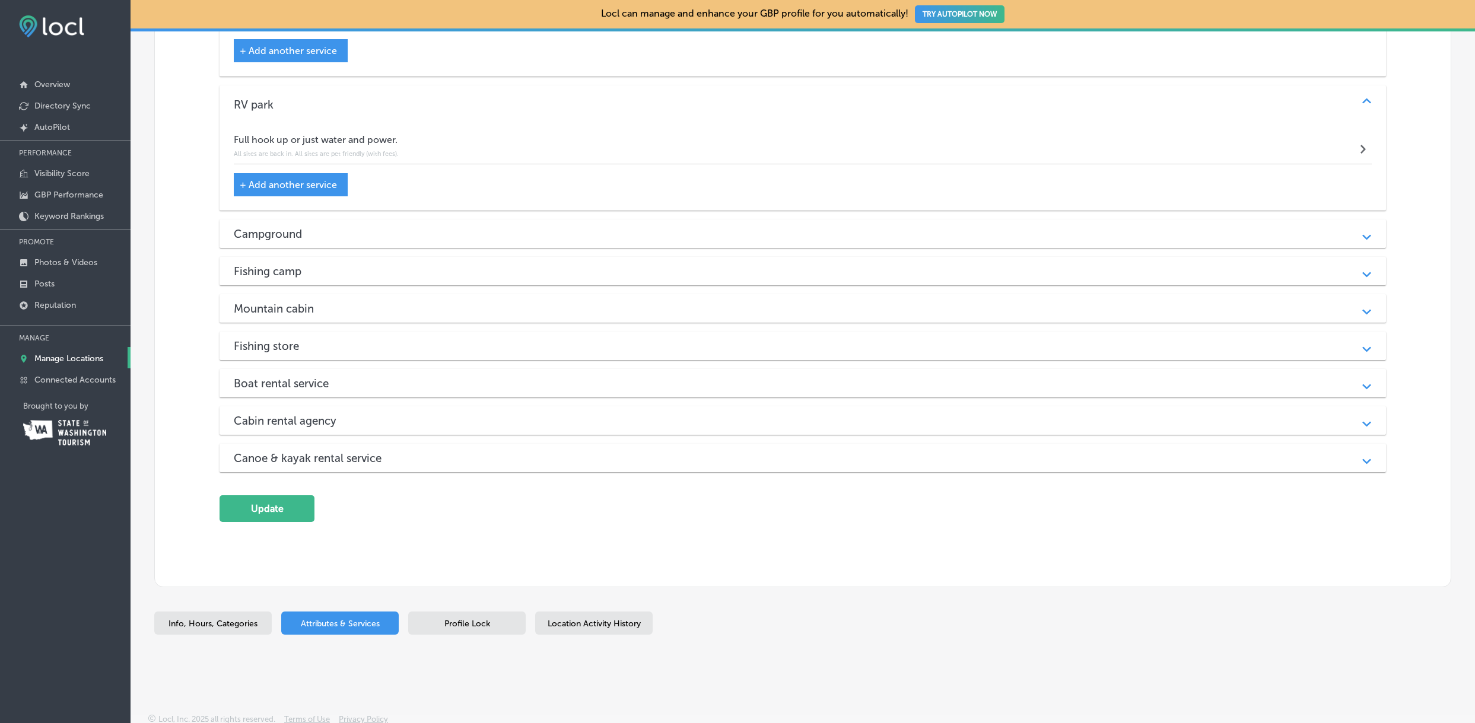
scroll to position [768, 0]
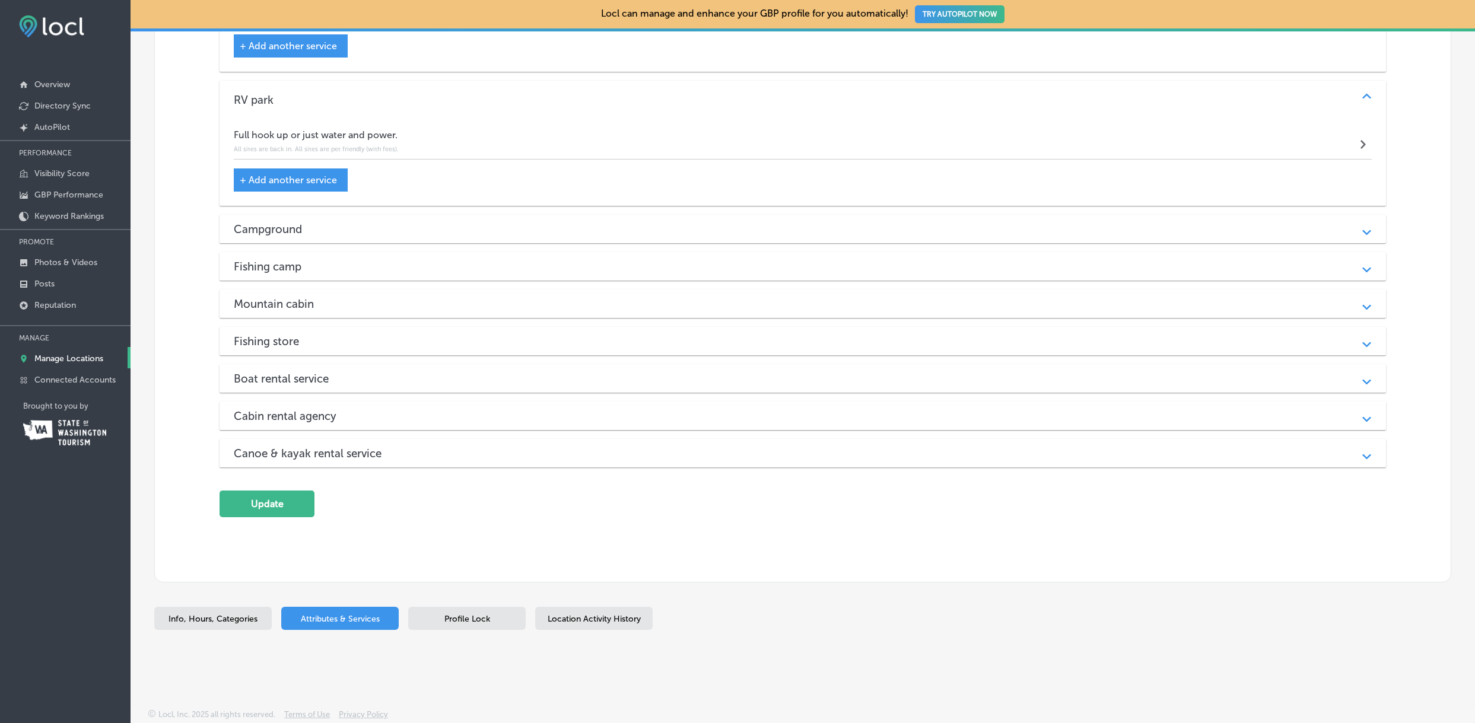
click at [476, 617] on span "Profile Lock" at bounding box center [467, 619] width 46 height 10
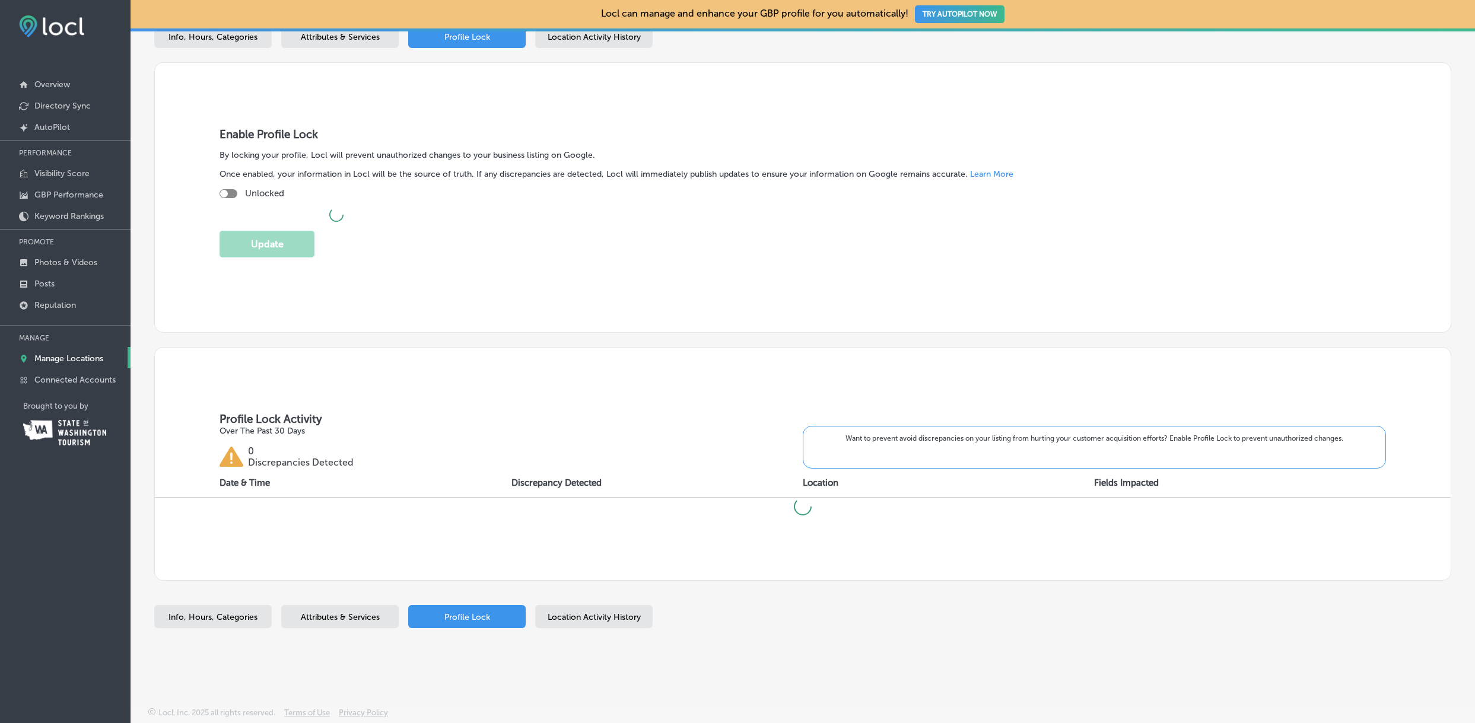
checkbox input "true"
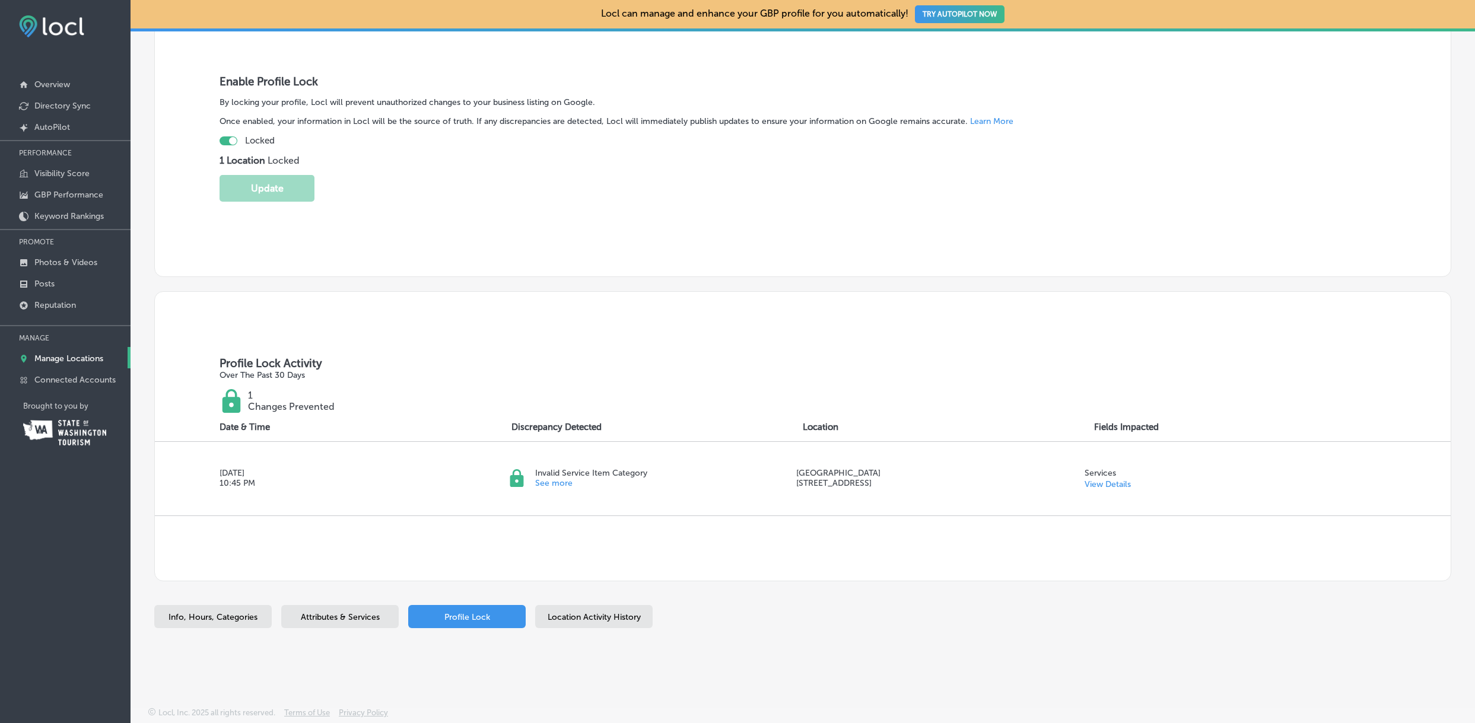
scroll to position [215, 0]
click at [595, 615] on span "Location Activity History" at bounding box center [594, 619] width 93 height 10
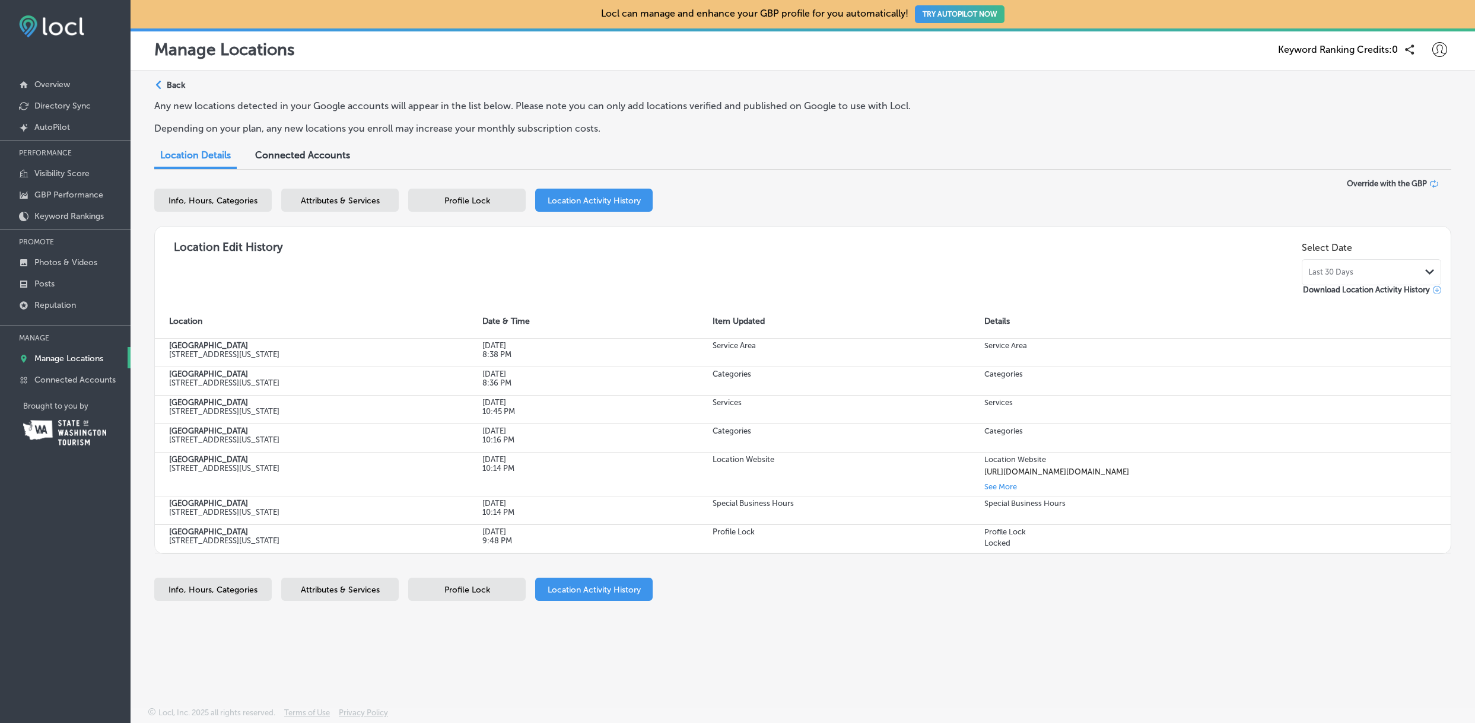
click at [178, 88] on p "Back" at bounding box center [176, 85] width 18 height 10
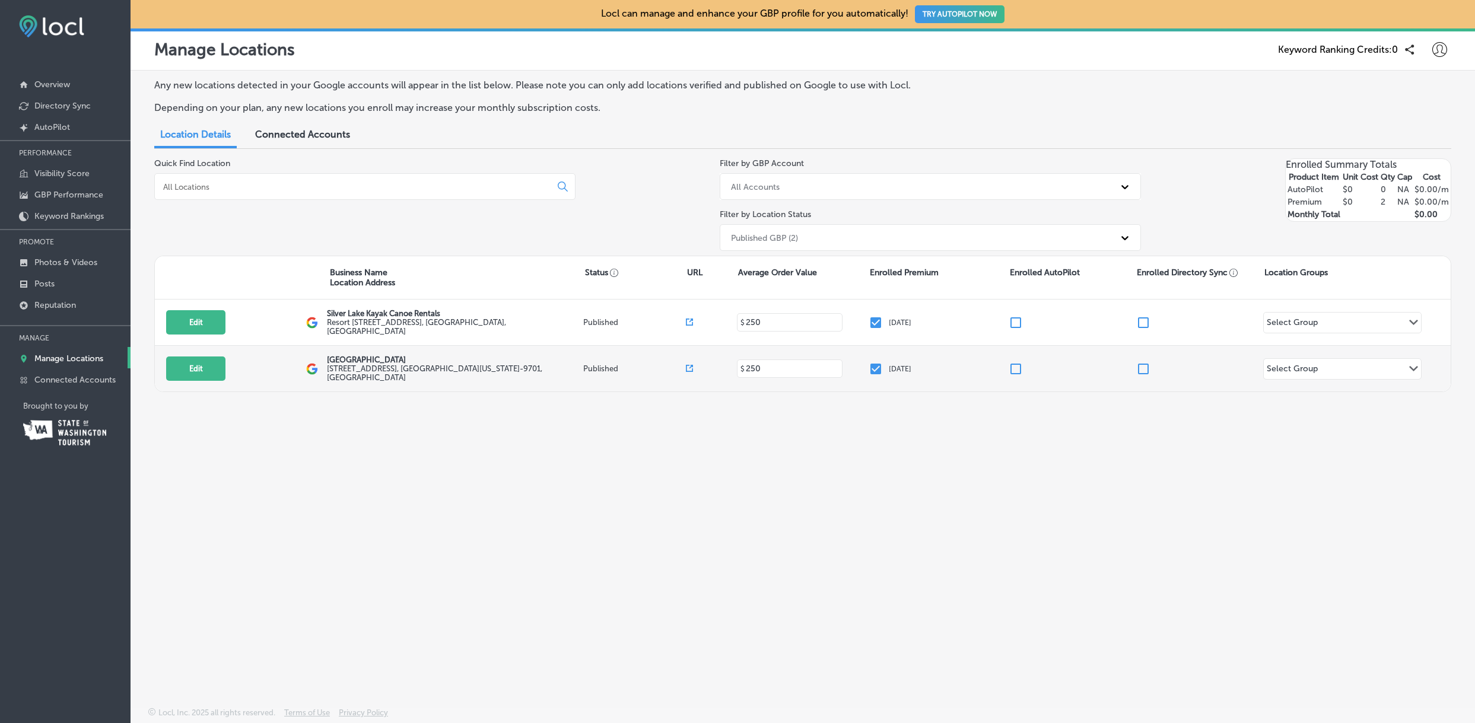
click at [382, 370] on label "[STREET_ADDRESS][US_STATE]" at bounding box center [453, 373] width 253 height 18
click at [202, 364] on button "Edit" at bounding box center [195, 369] width 59 height 24
select select "US"
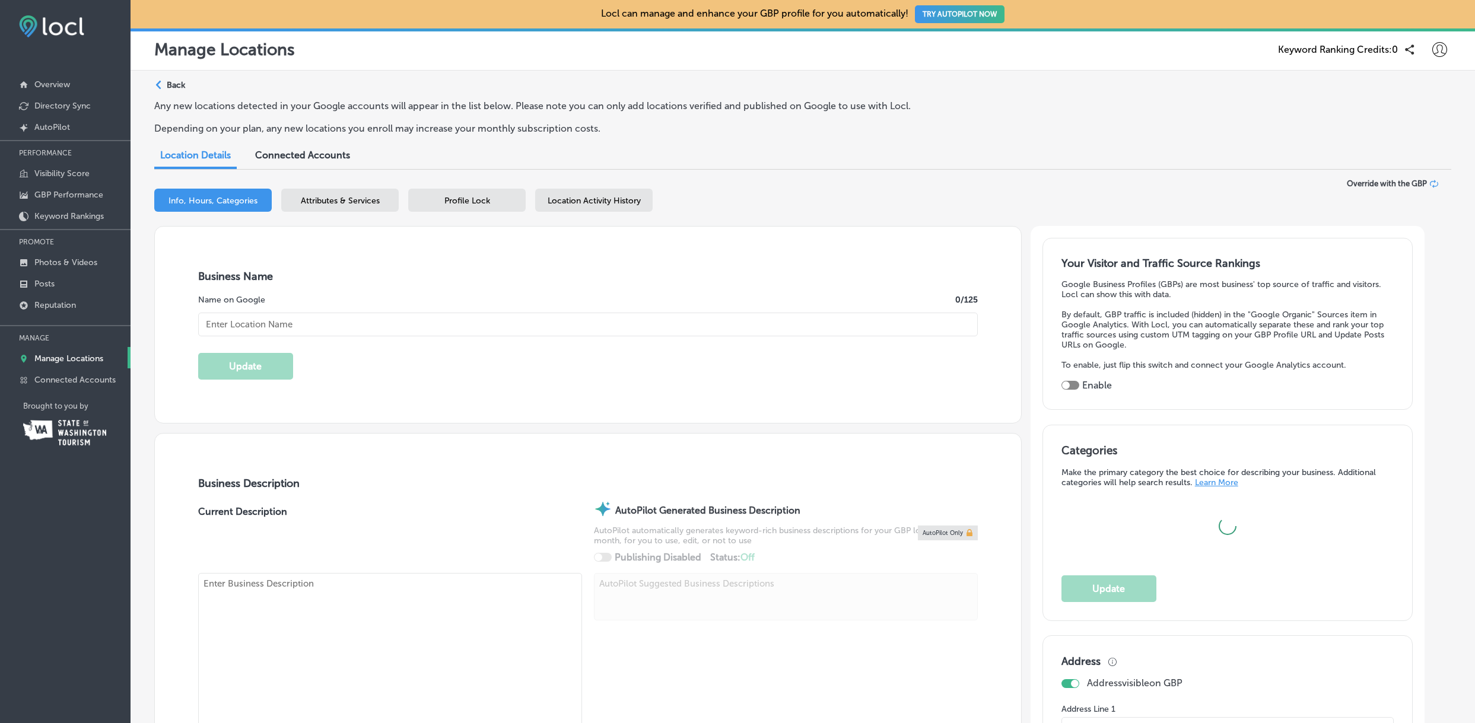
checkbox input "true"
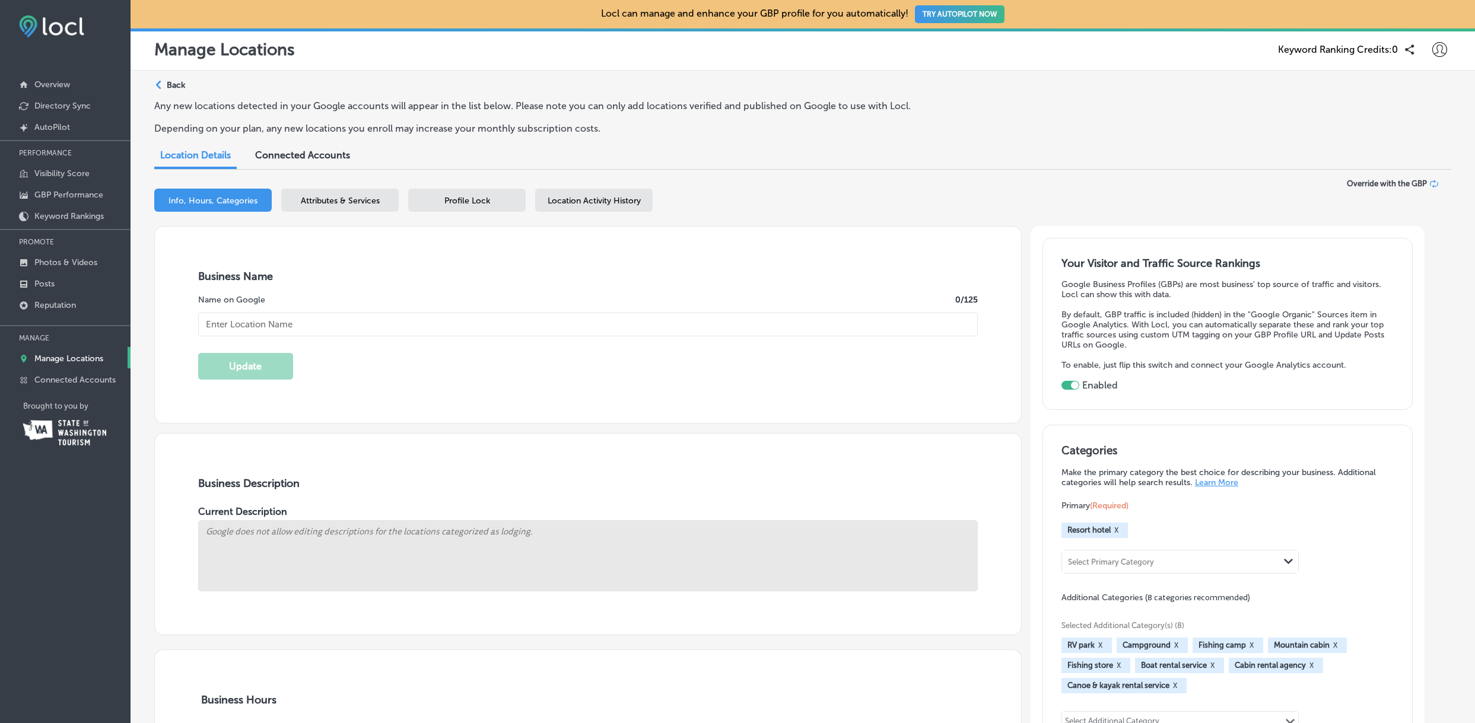
type input "[PHONE_NUMBER]"
type input "[URL][DOMAIN_NAME]"
type input "[GEOGRAPHIC_DATA]"
type input "[STREET_ADDRESS]"
type input "[GEOGRAPHIC_DATA]"
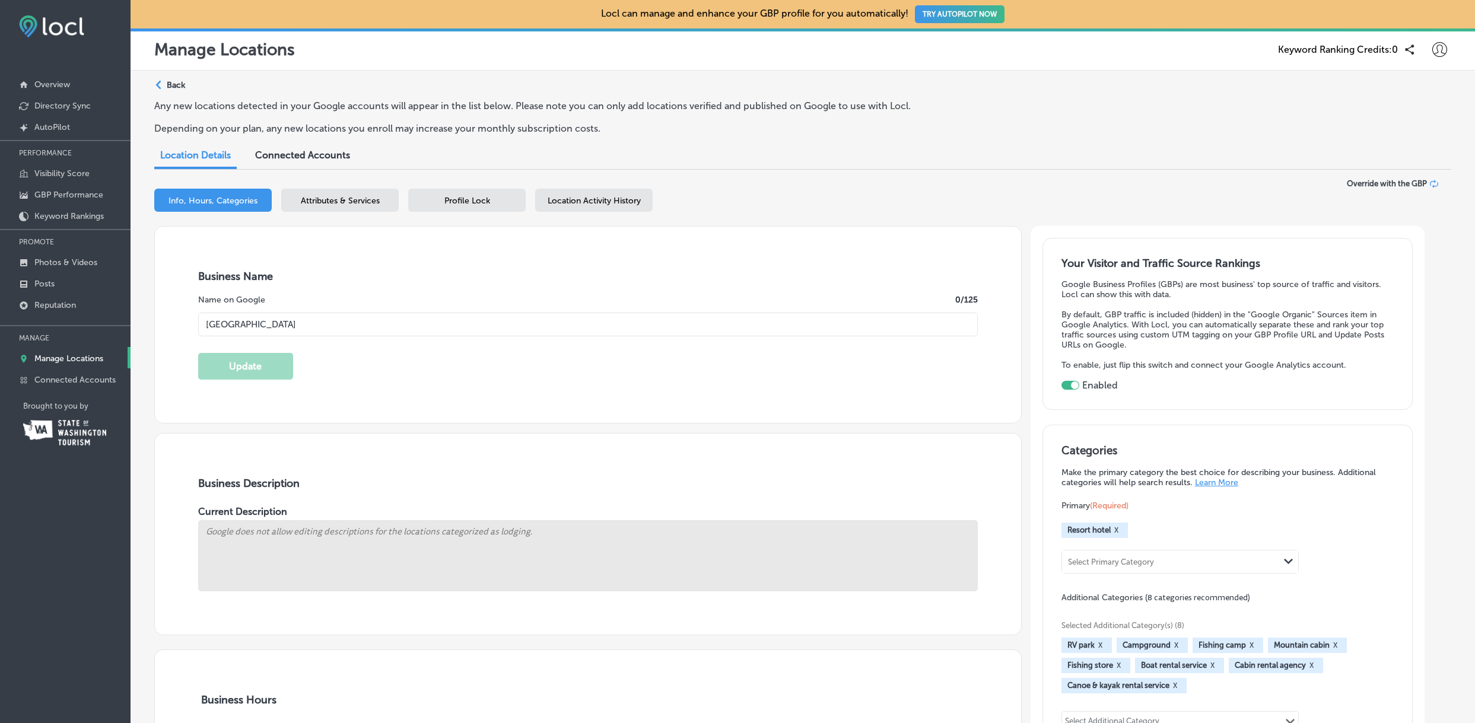
type input "98645-9701"
type input "US"
click at [352, 194] on div "Attributes & Services" at bounding box center [339, 200] width 117 height 23
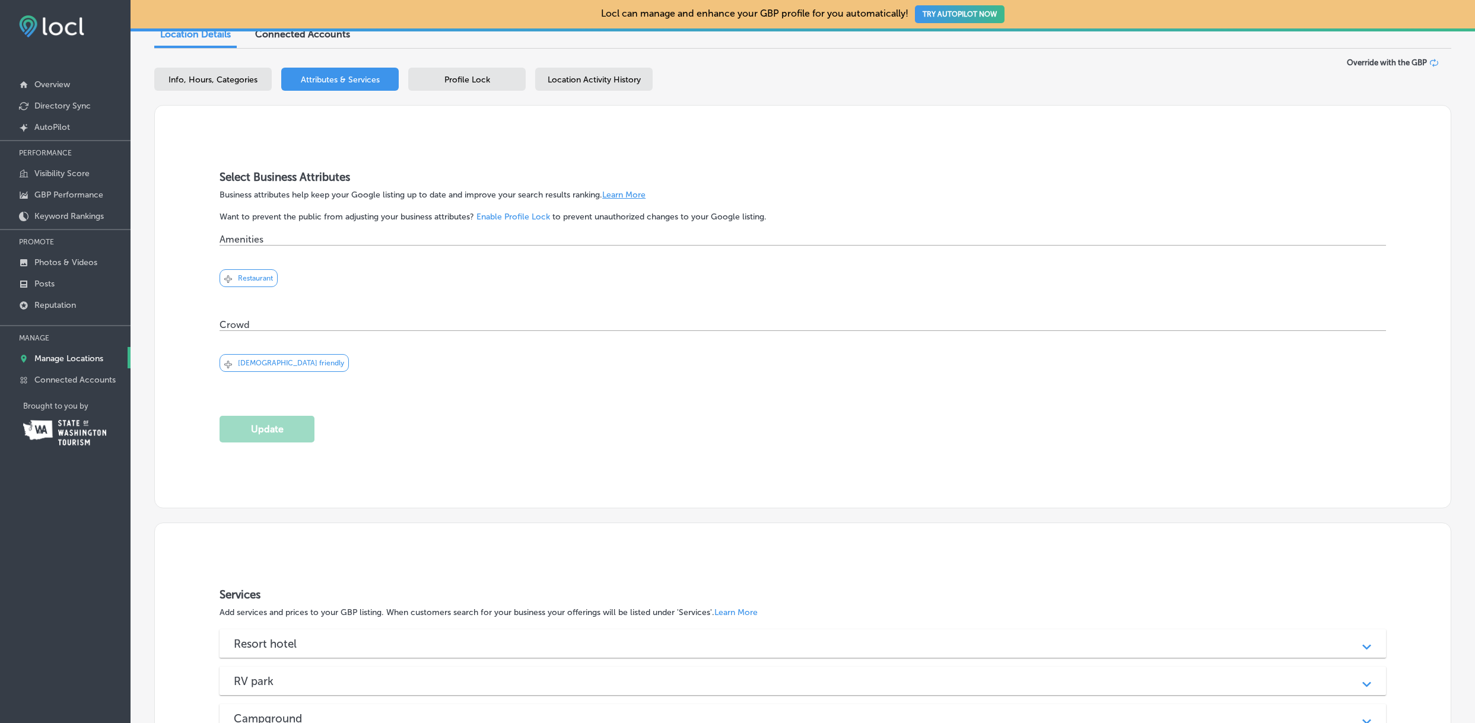
scroll to position [80, 0]
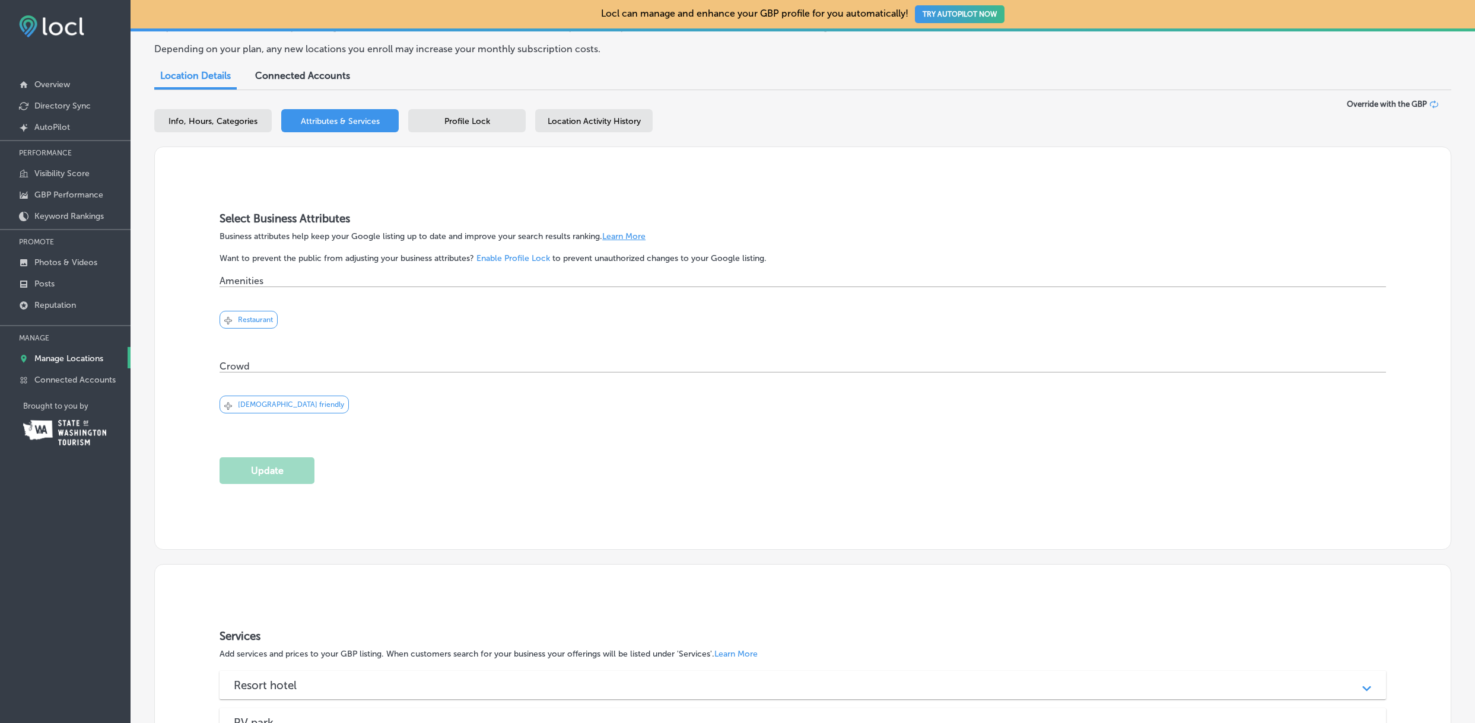
click at [405, 427] on div "Svg Vector Icons : [URL][DOMAIN_NAME] Checked Created with Sketch. close Create…" at bounding box center [803, 410] width 1167 height 74
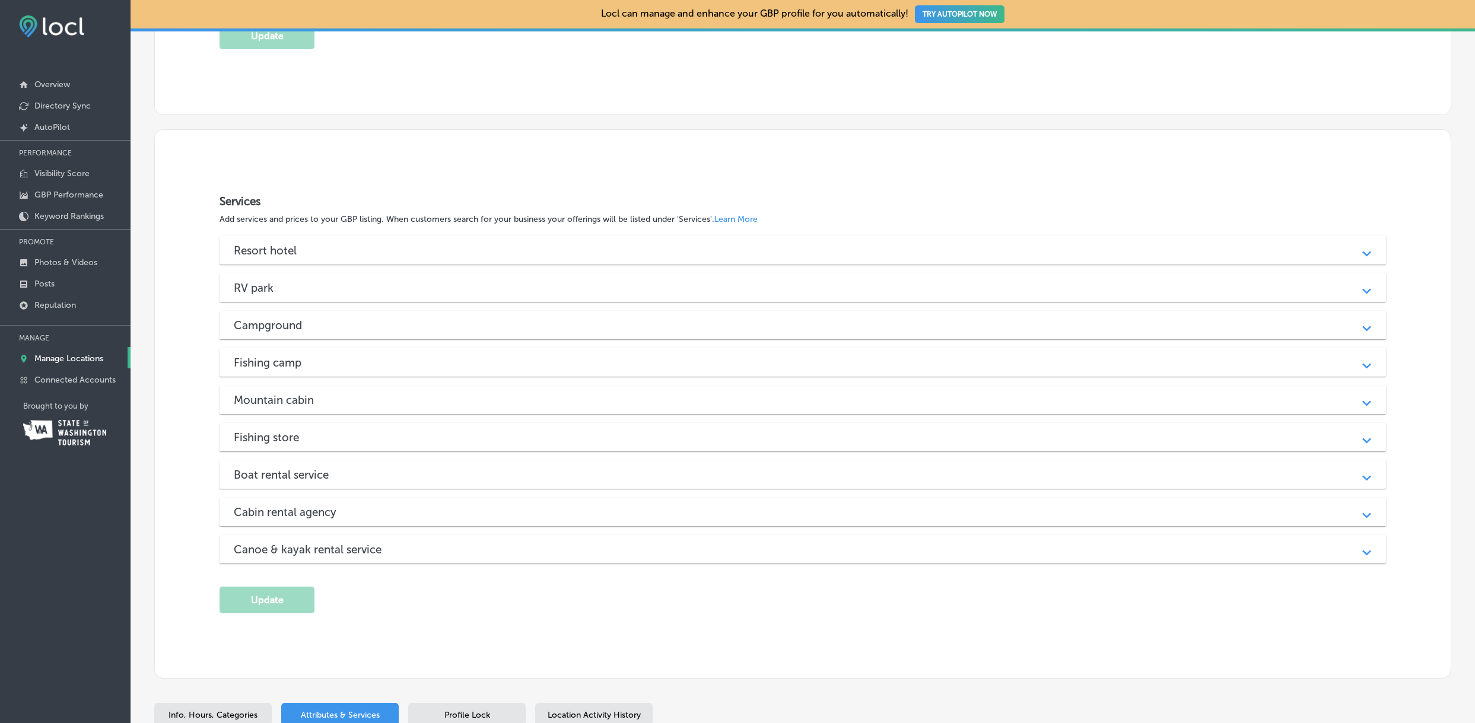
scroll to position [517, 0]
click at [1364, 249] on div "Path Created with Sketch." at bounding box center [1366, 247] width 15 height 15
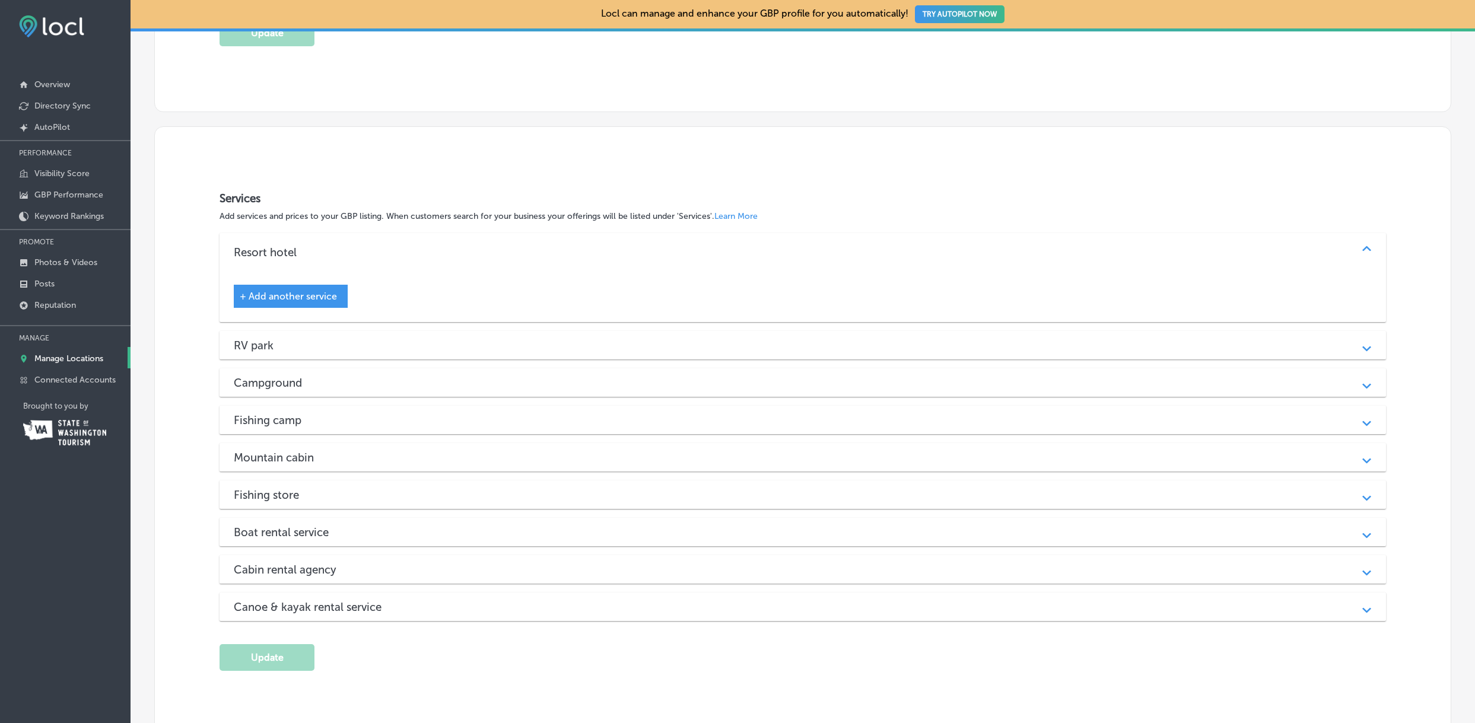
click at [304, 295] on span "+ Add another service" at bounding box center [288, 296] width 97 height 11
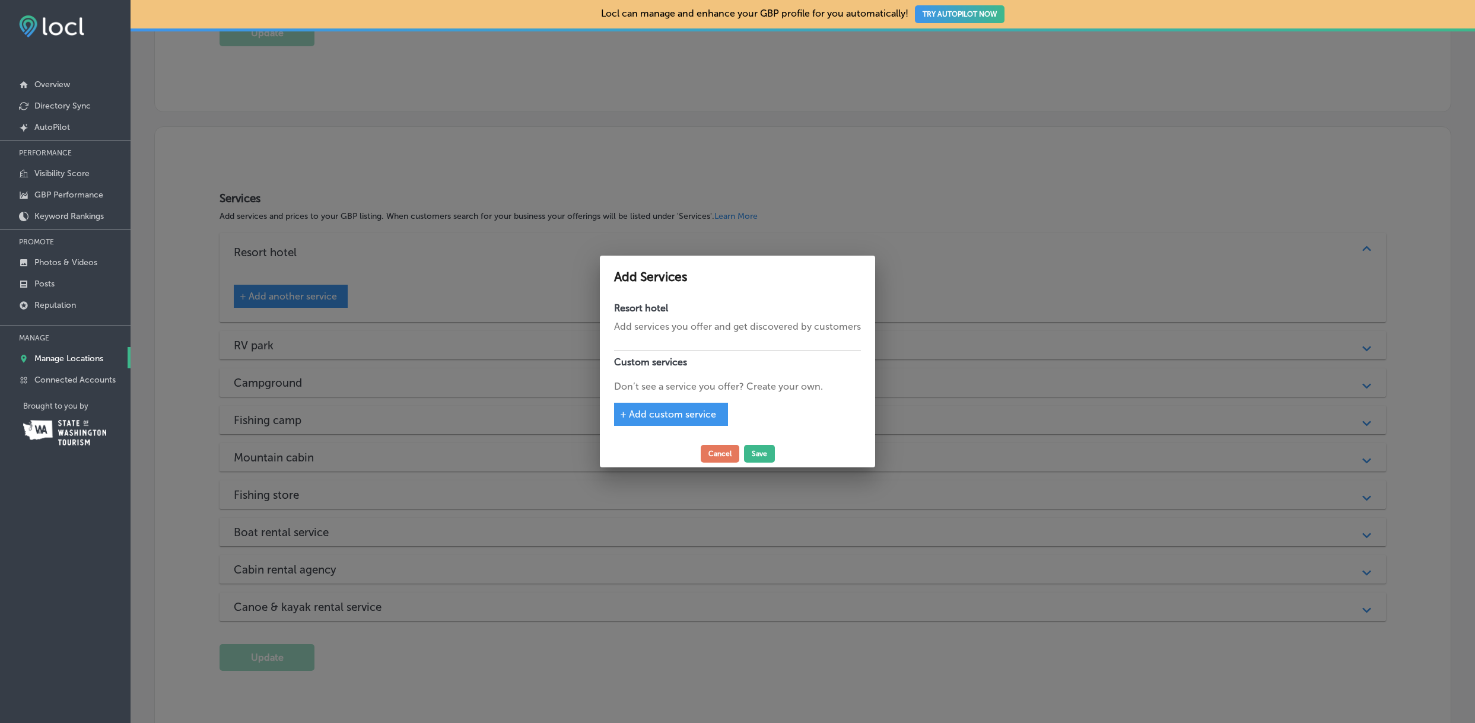
click at [656, 412] on span "+ Add custom service" at bounding box center [668, 414] width 96 height 11
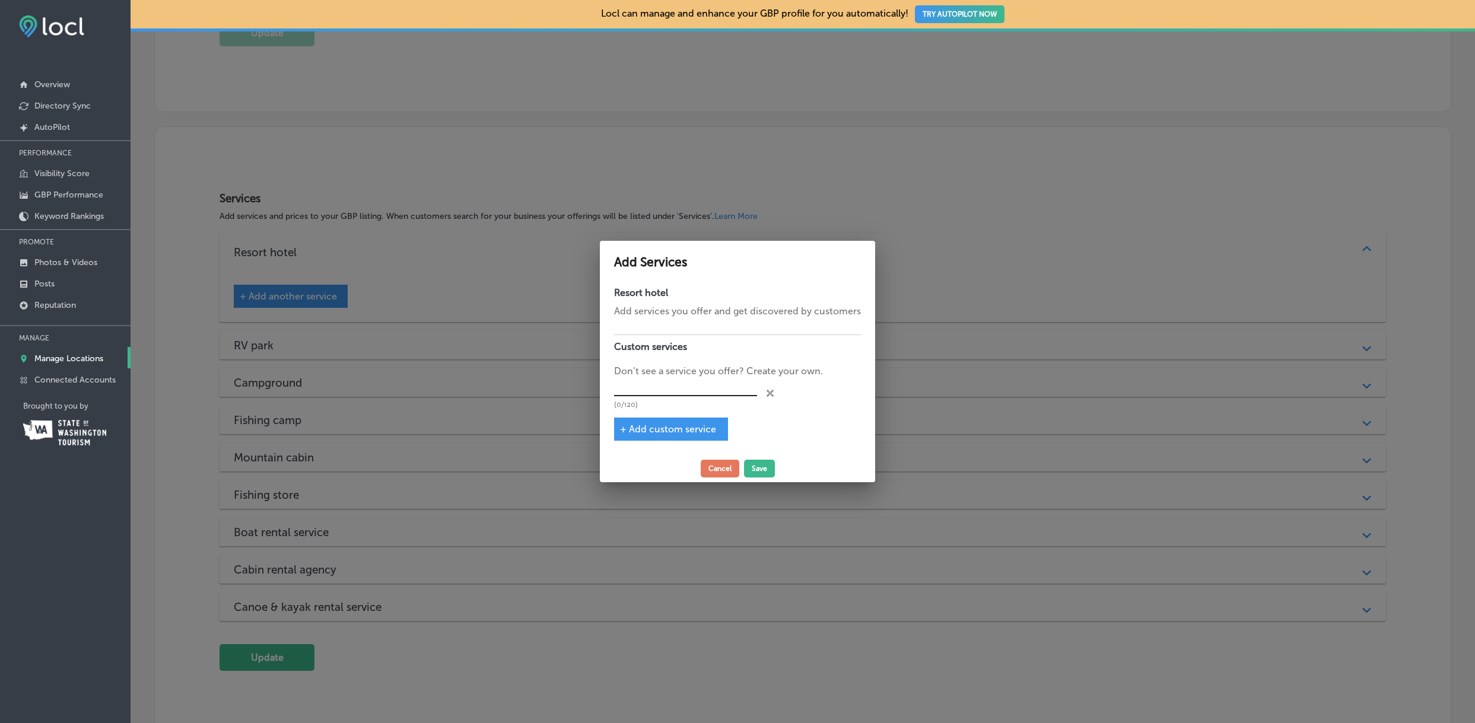
click at [643, 389] on input "text" at bounding box center [685, 388] width 143 height 18
click at [718, 468] on button "Cancel" at bounding box center [720, 469] width 39 height 18
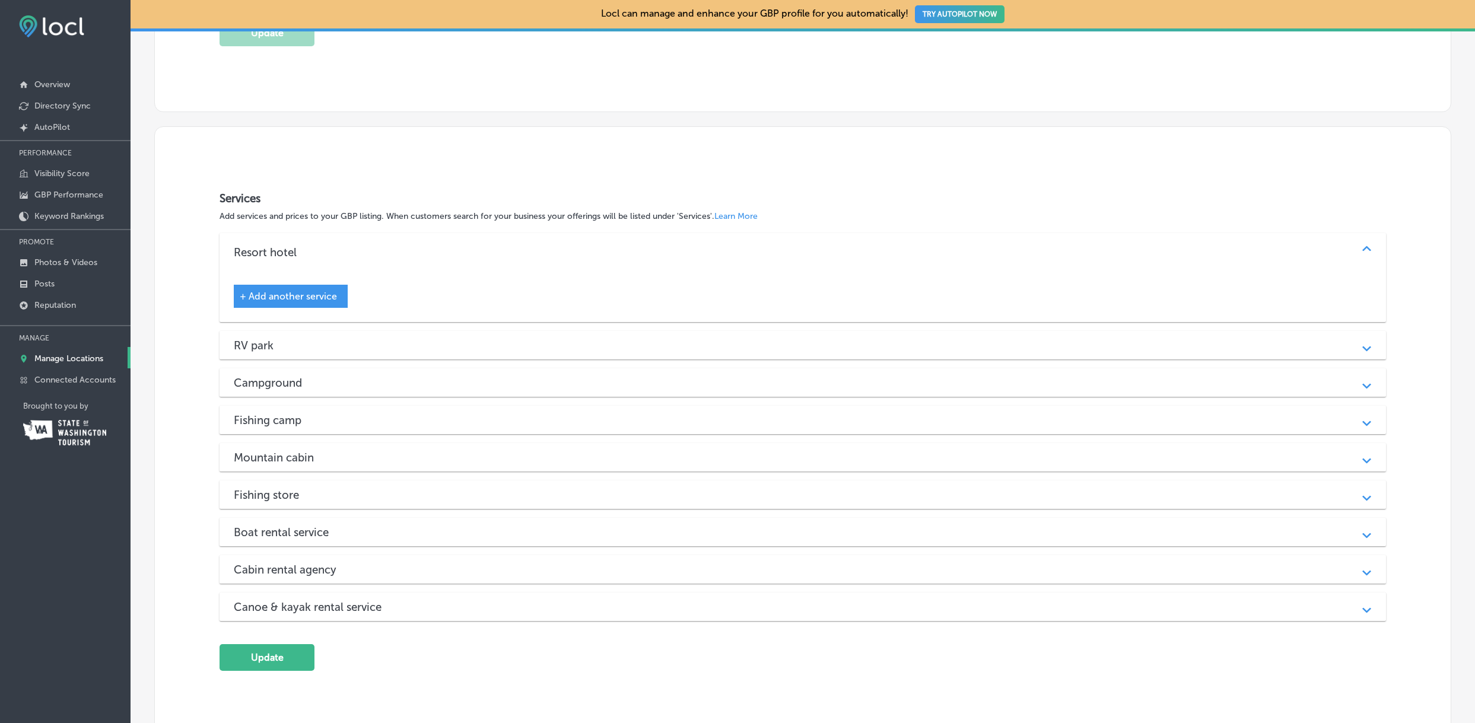
click at [297, 345] on div "RV park" at bounding box center [803, 346] width 1138 height 14
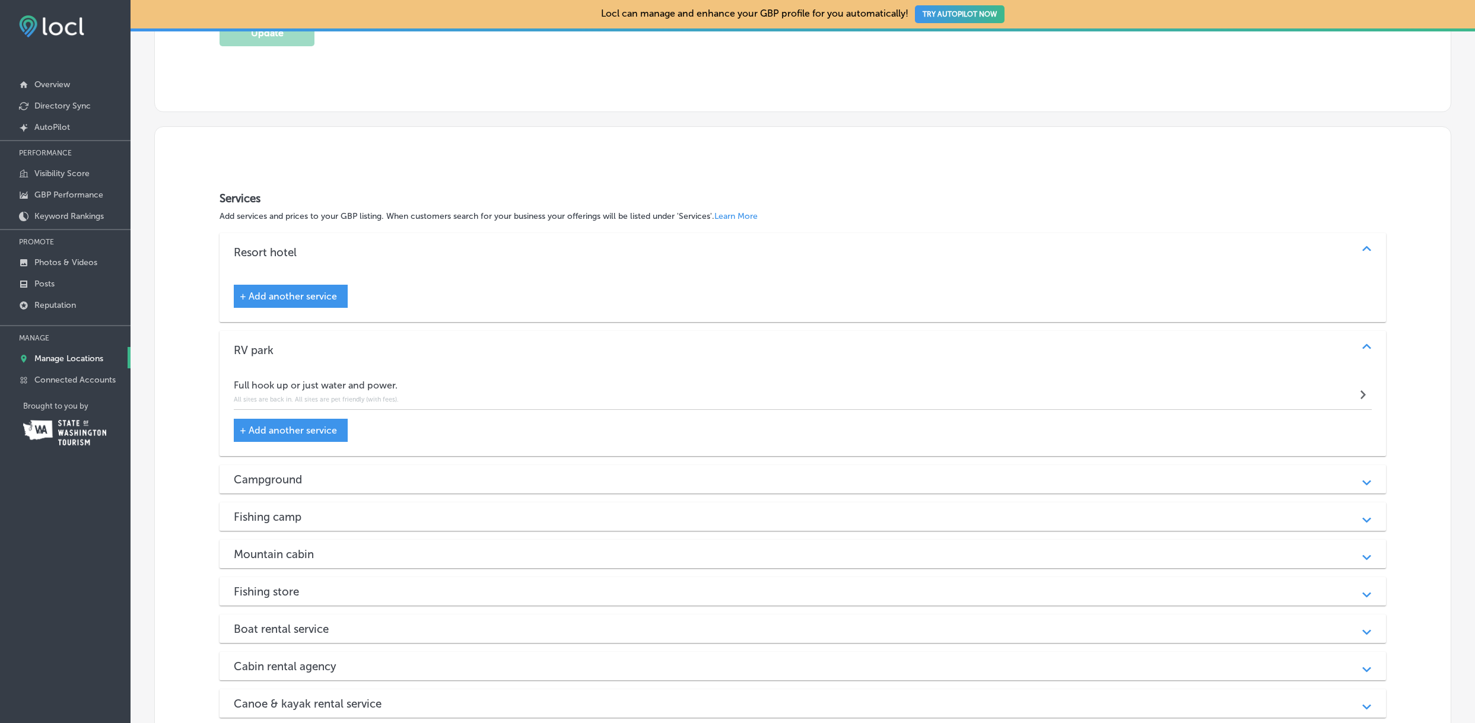
click at [350, 476] on div "Campground" at bounding box center [803, 480] width 1138 height 14
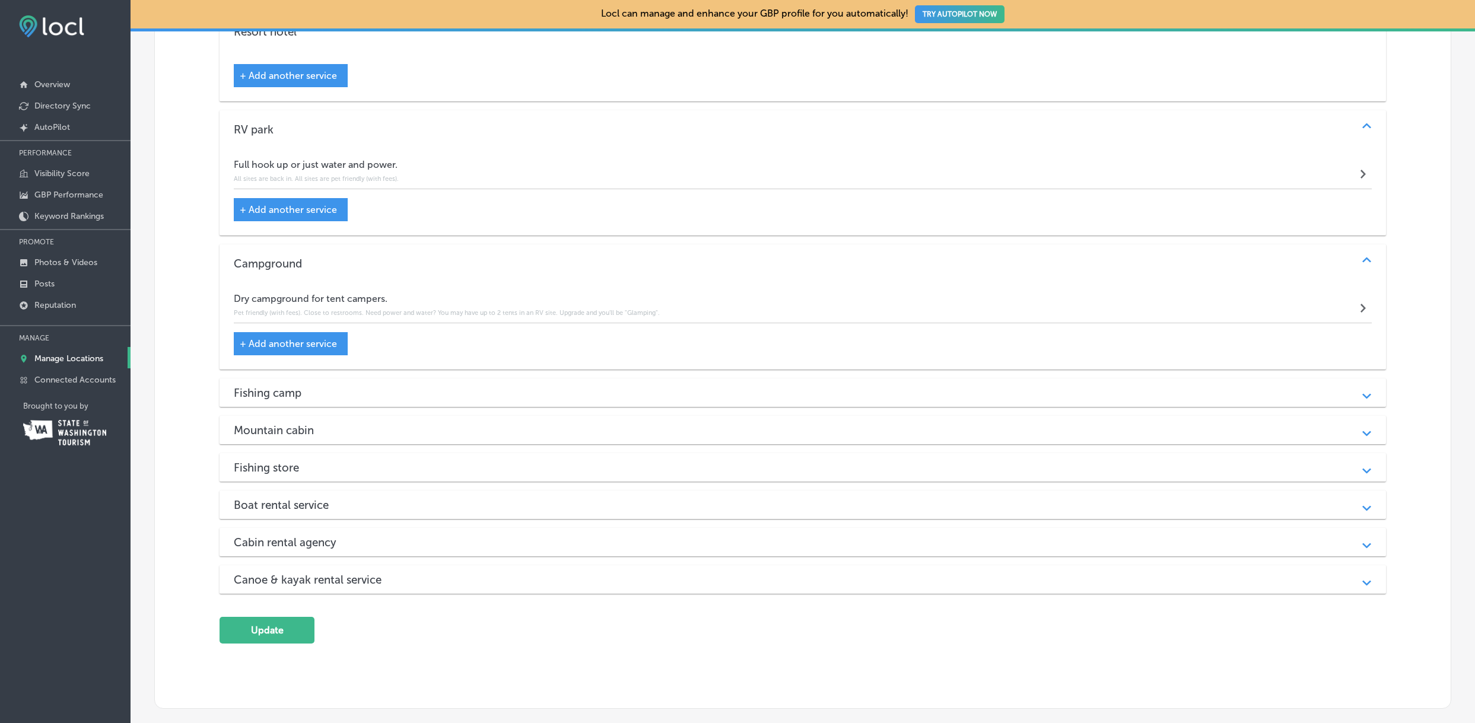
scroll to position [749, 0]
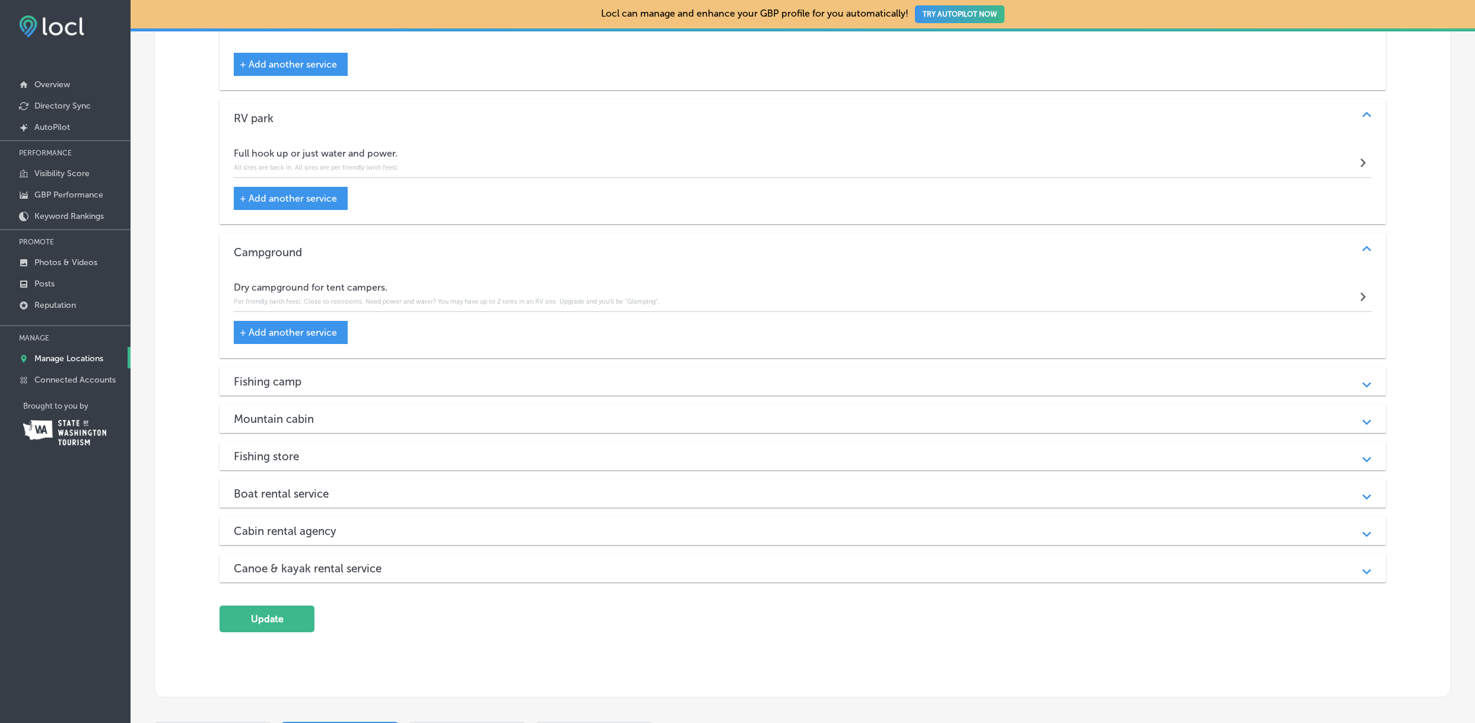
click at [384, 372] on div "Fishing camp Path Created with Sketch." at bounding box center [803, 381] width 1167 height 28
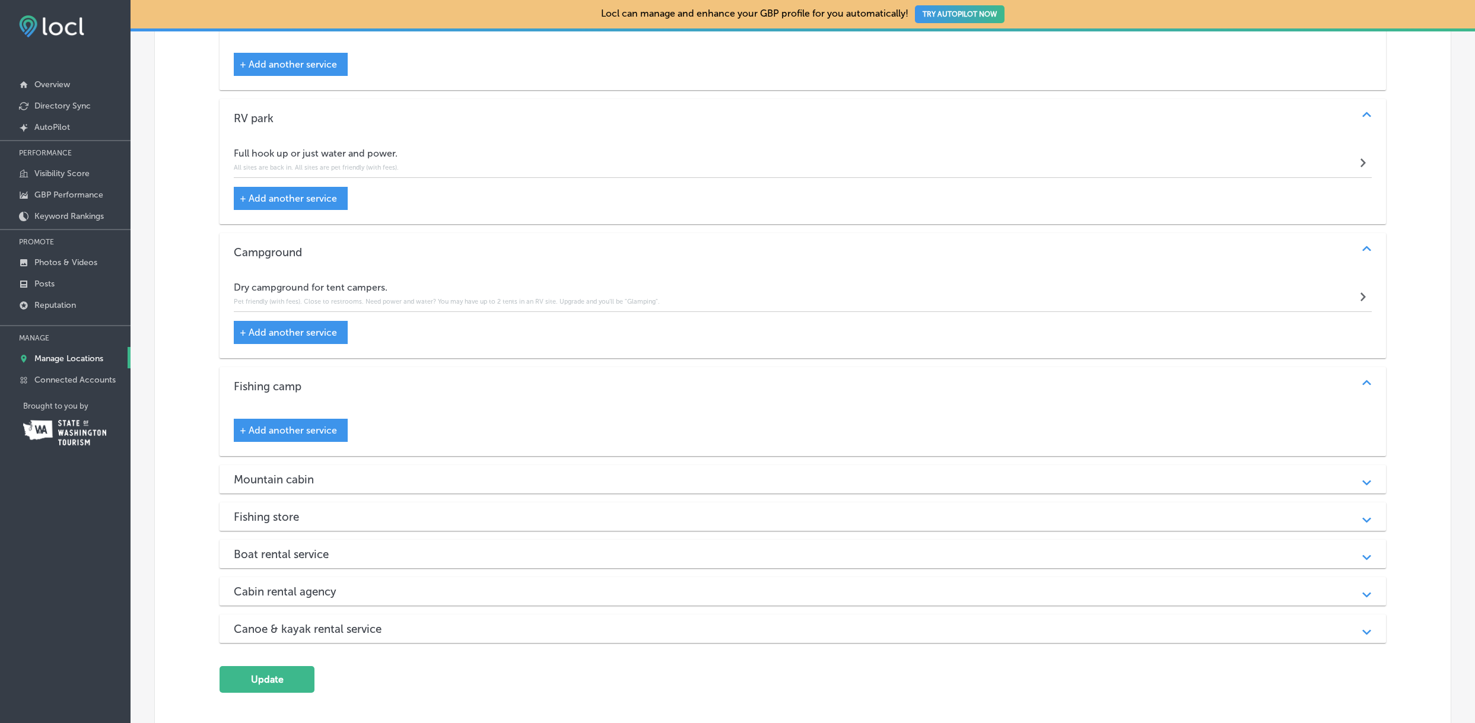
click at [310, 430] on span "+ Add another service" at bounding box center [288, 430] width 97 height 11
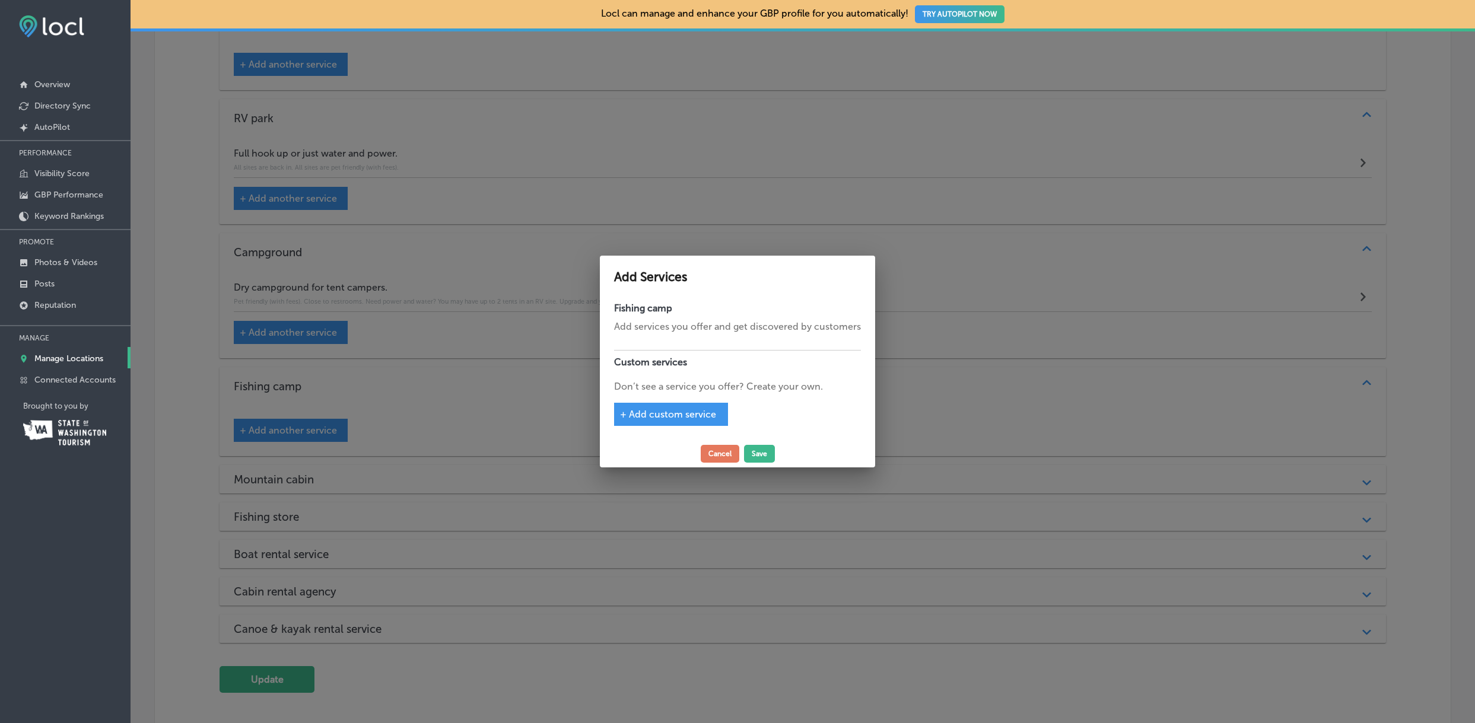
click at [644, 412] on span "+ Add custom service" at bounding box center [668, 414] width 96 height 11
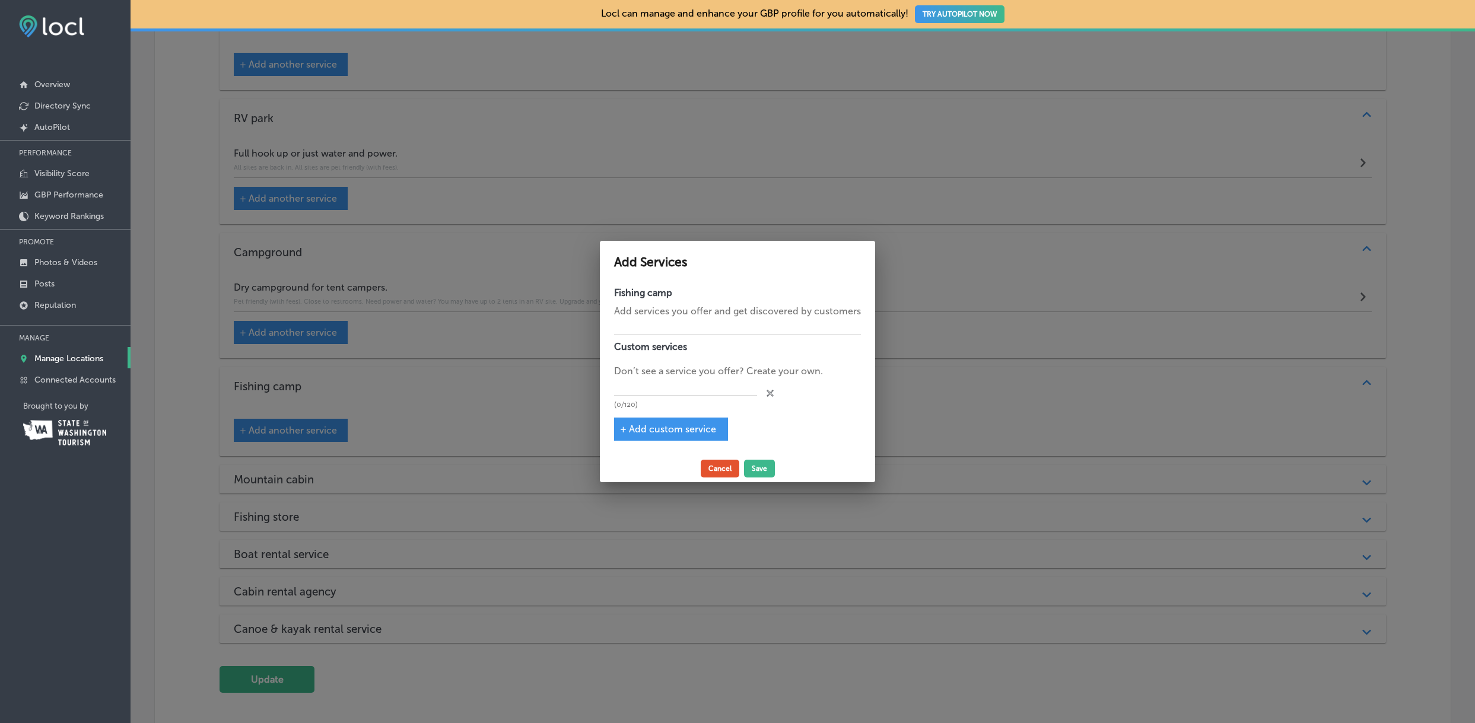
click at [707, 468] on button "Cancel" at bounding box center [720, 469] width 39 height 18
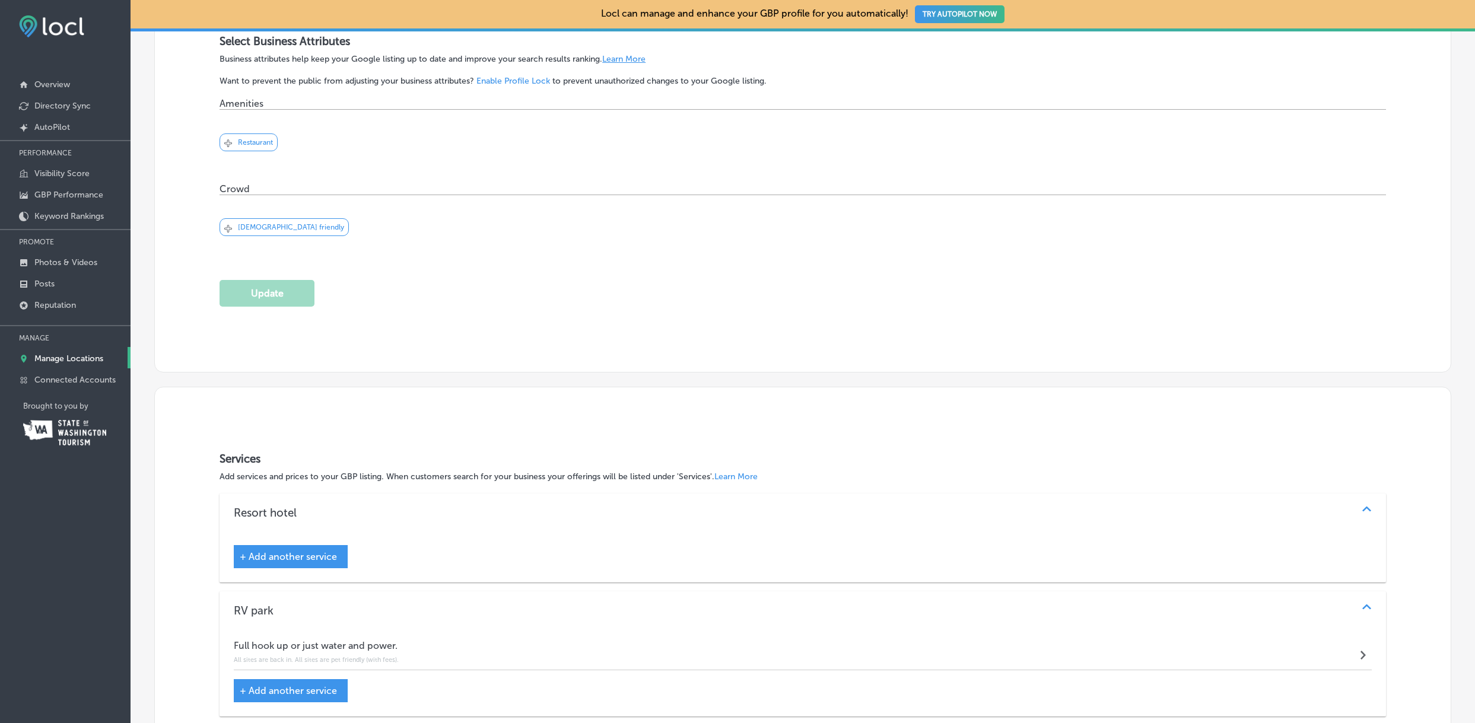
scroll to position [0, 0]
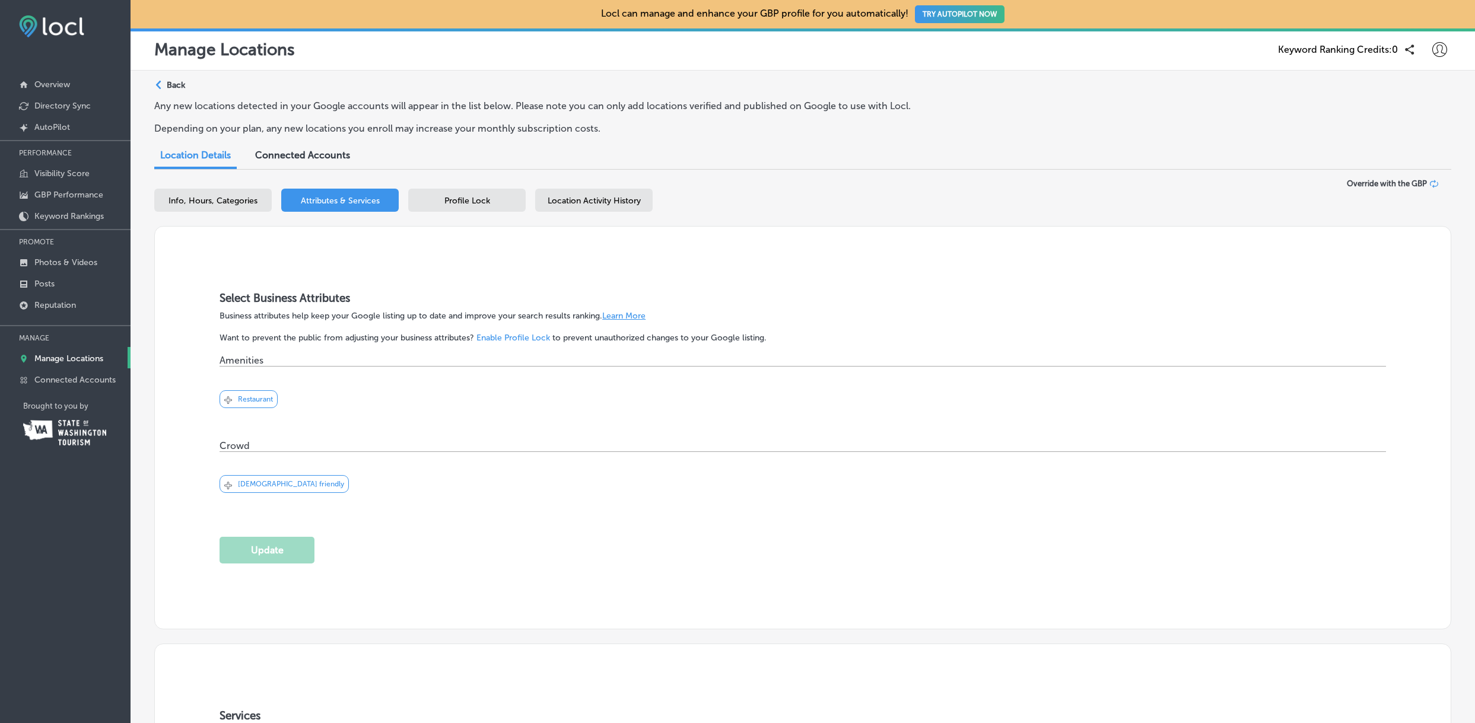
click at [163, 81] on div "Path Created with Sketch." at bounding box center [159, 85] width 9 height 9
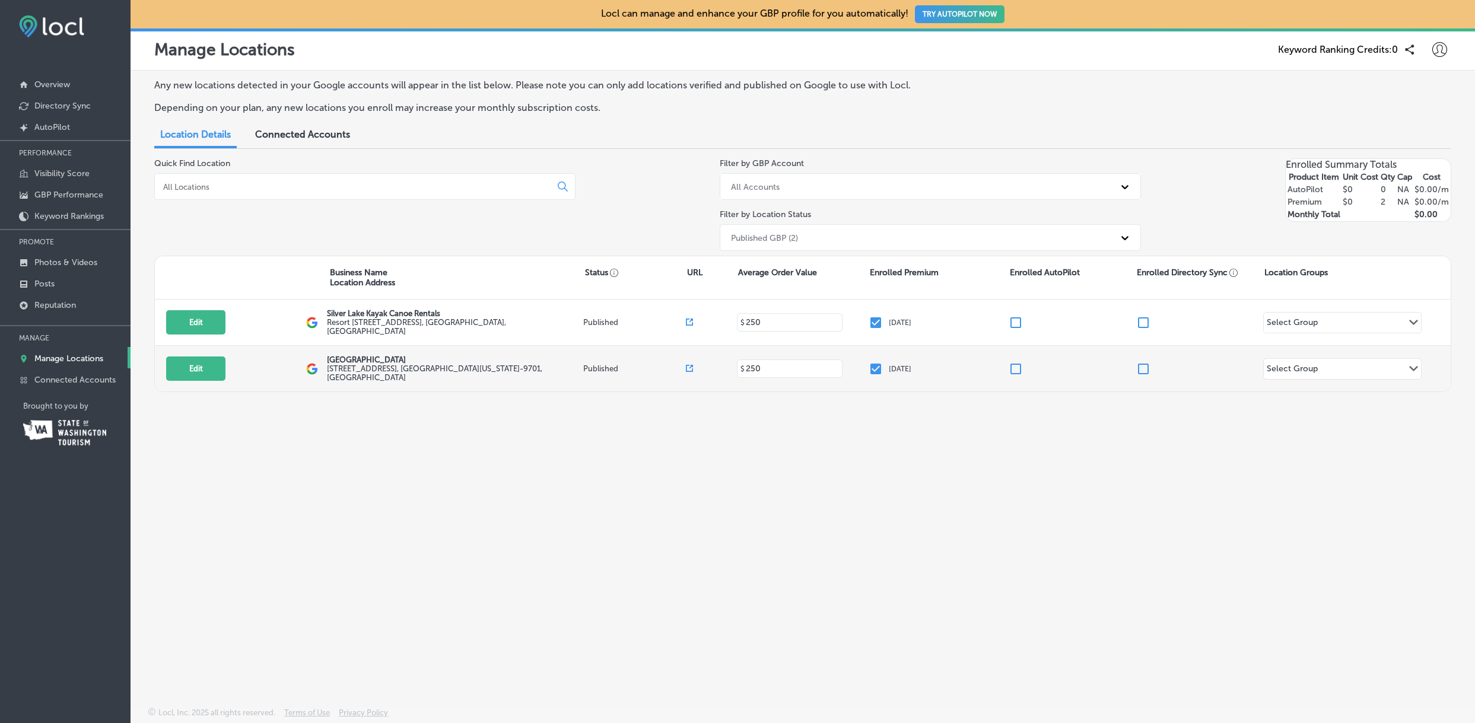
click at [362, 369] on label "[STREET_ADDRESS][US_STATE]" at bounding box center [453, 373] width 253 height 18
click at [193, 366] on button "Edit" at bounding box center [195, 369] width 59 height 24
select select "US"
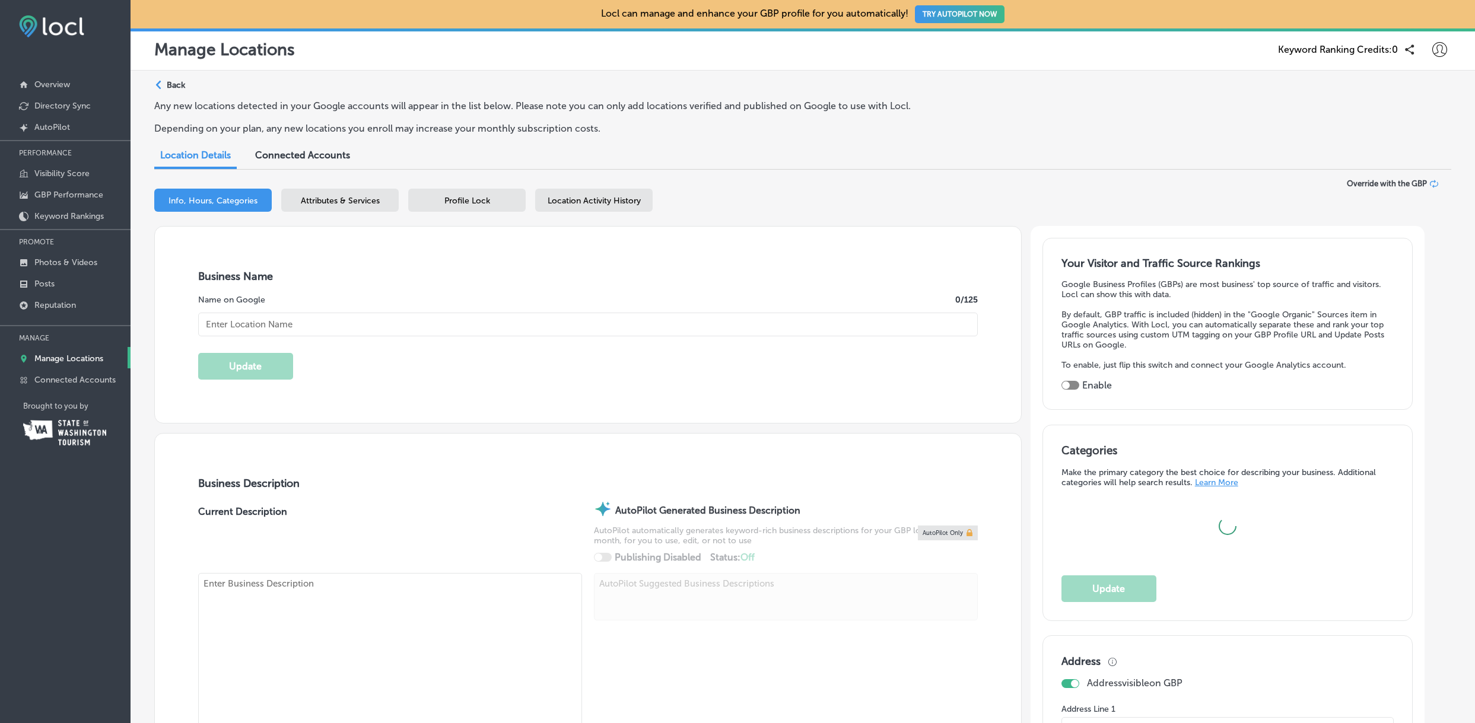
type input "[GEOGRAPHIC_DATA]"
type input "[STREET_ADDRESS]"
type input "[GEOGRAPHIC_DATA]"
type input "98645-9701"
type input "US"
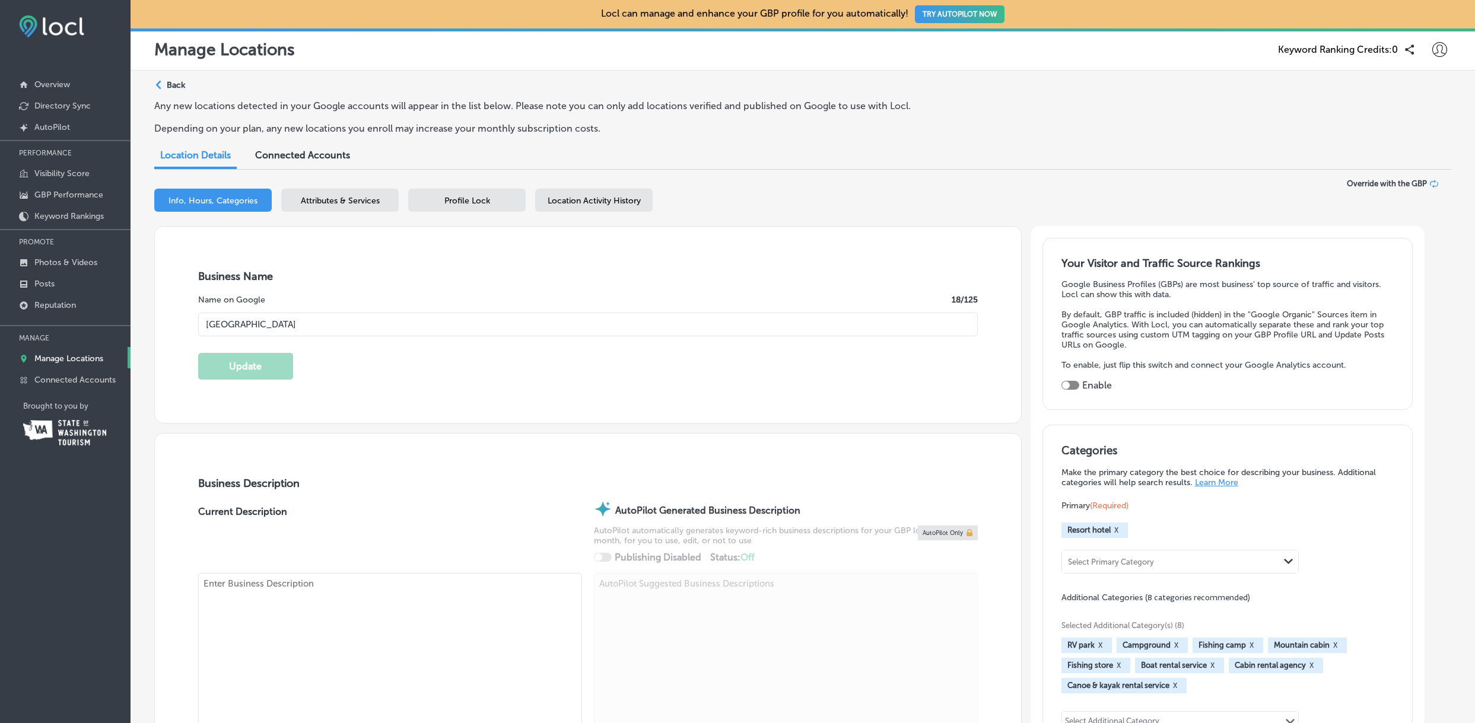
type input "[URL][DOMAIN_NAME]"
checkbox input "true"
type input "[PHONE_NUMBER]"
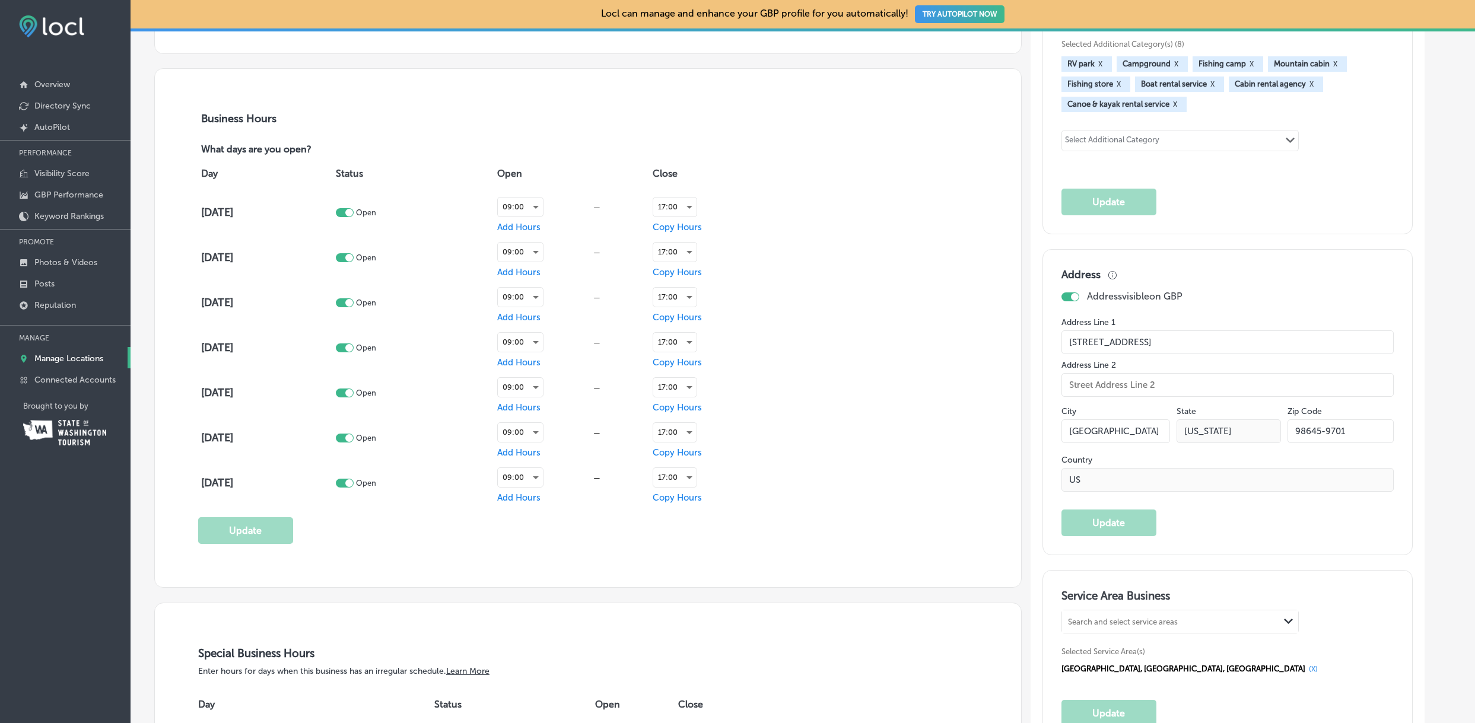
scroll to position [590, 0]
